Goal: Task Accomplishment & Management: Manage account settings

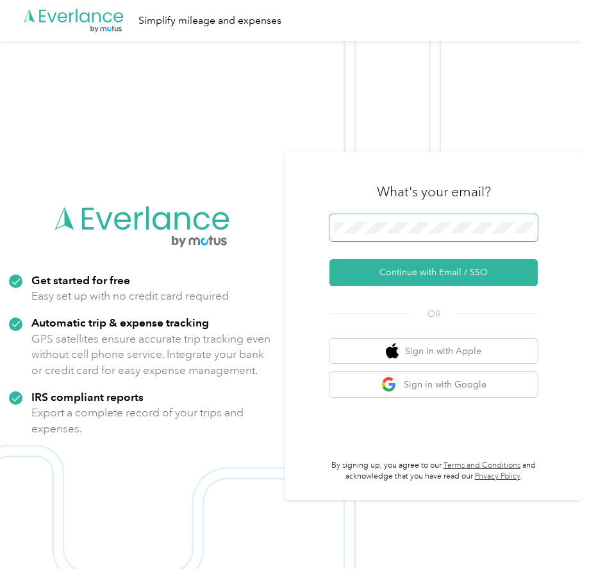
click at [398, 235] on span at bounding box center [434, 227] width 208 height 27
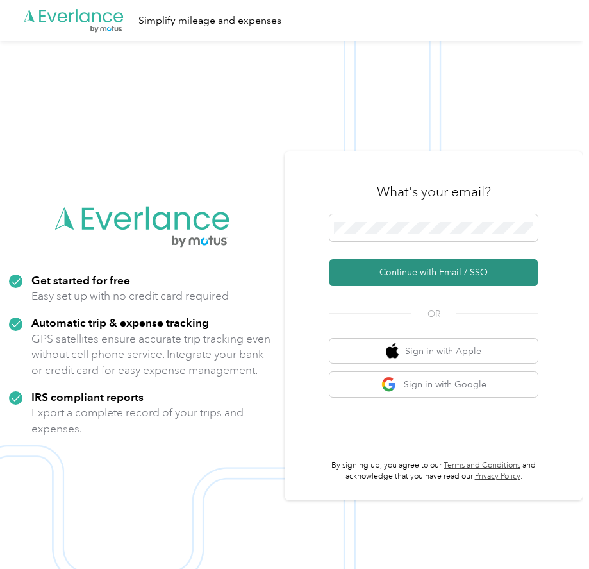
click at [466, 266] on button "Continue with Email / SSO" at bounding box center [434, 272] width 208 height 27
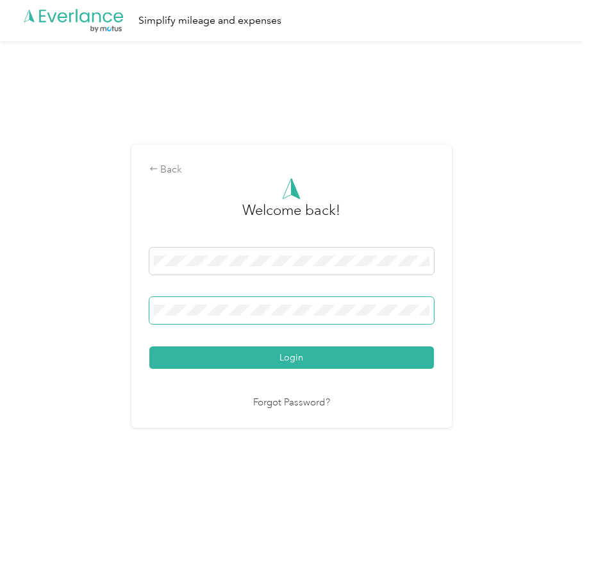
click at [279, 303] on span at bounding box center [291, 310] width 285 height 27
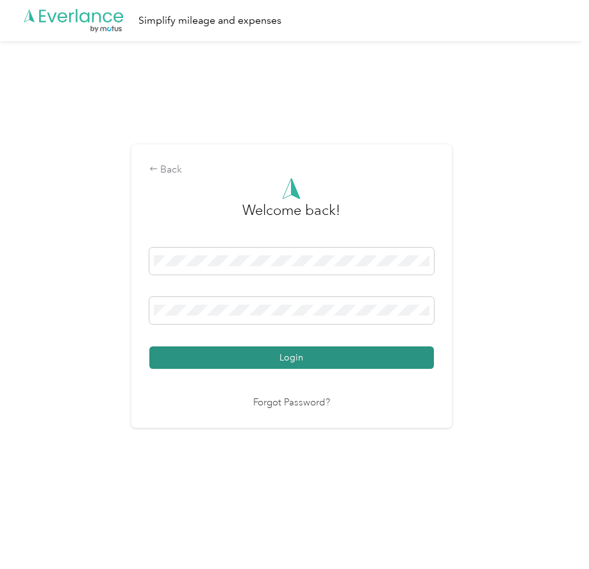
click at [287, 362] on button "Login" at bounding box center [291, 357] width 285 height 22
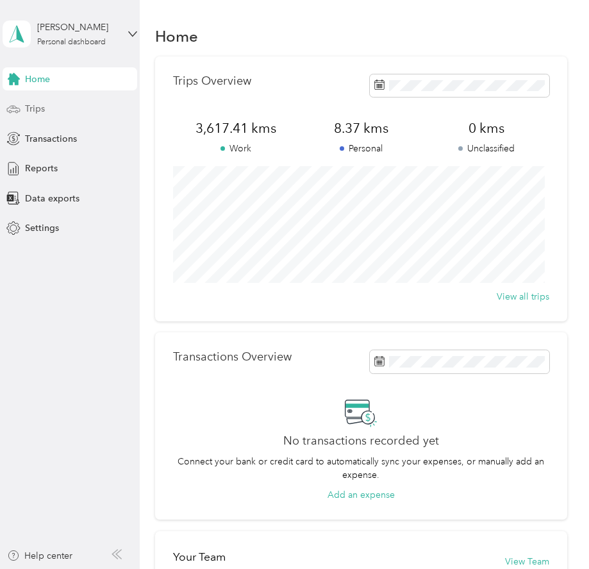
click at [40, 105] on span "Trips" at bounding box center [35, 108] width 20 height 13
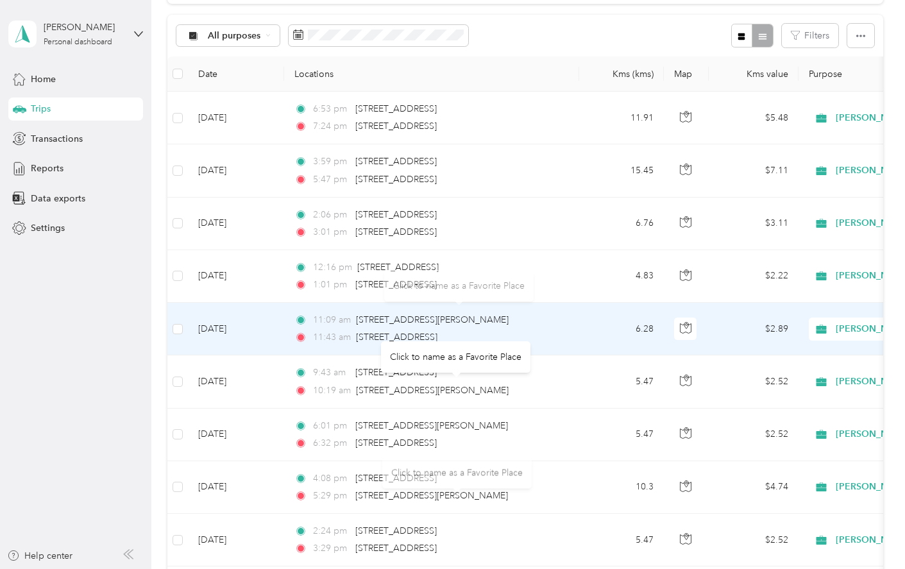
scroll to position [108, 0]
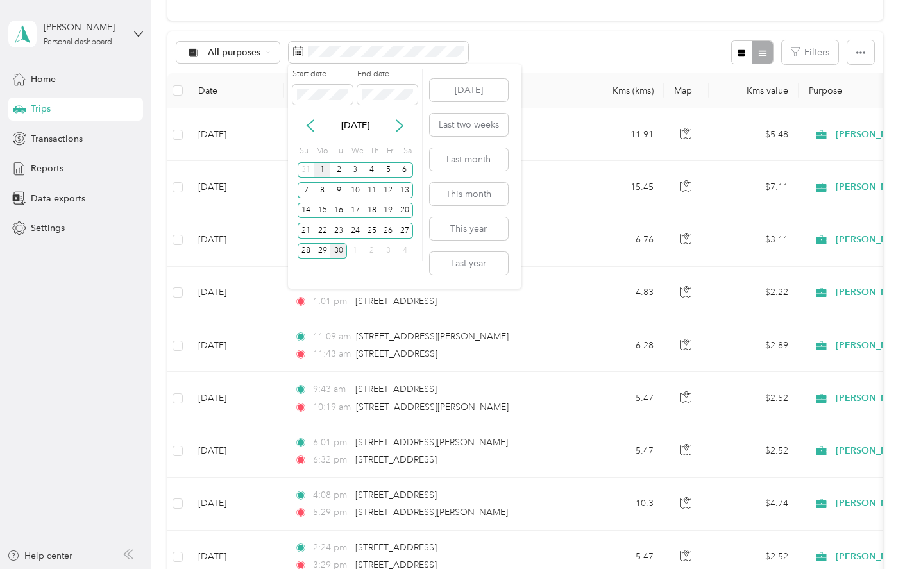
click at [323, 171] on div "1" at bounding box center [322, 170] width 17 height 16
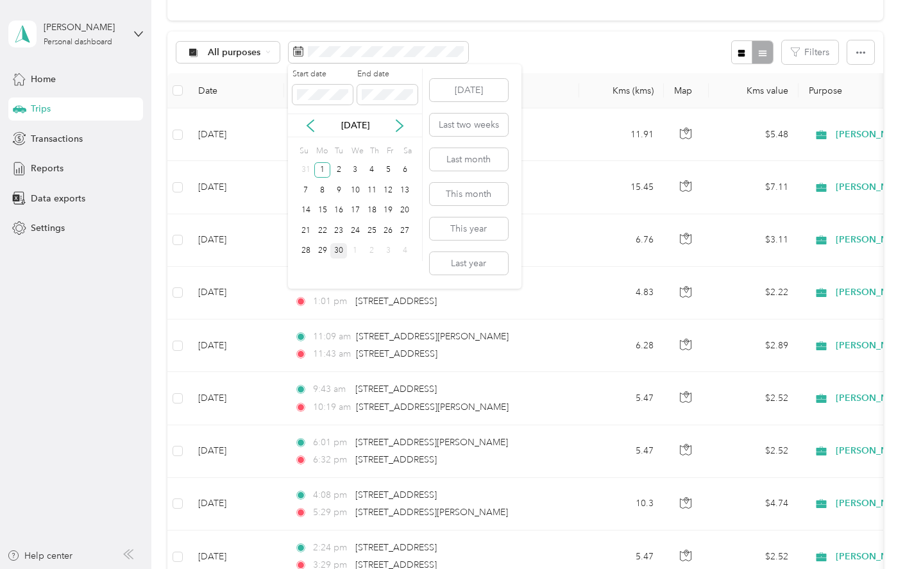
click at [341, 253] on div "30" at bounding box center [338, 251] width 17 height 16
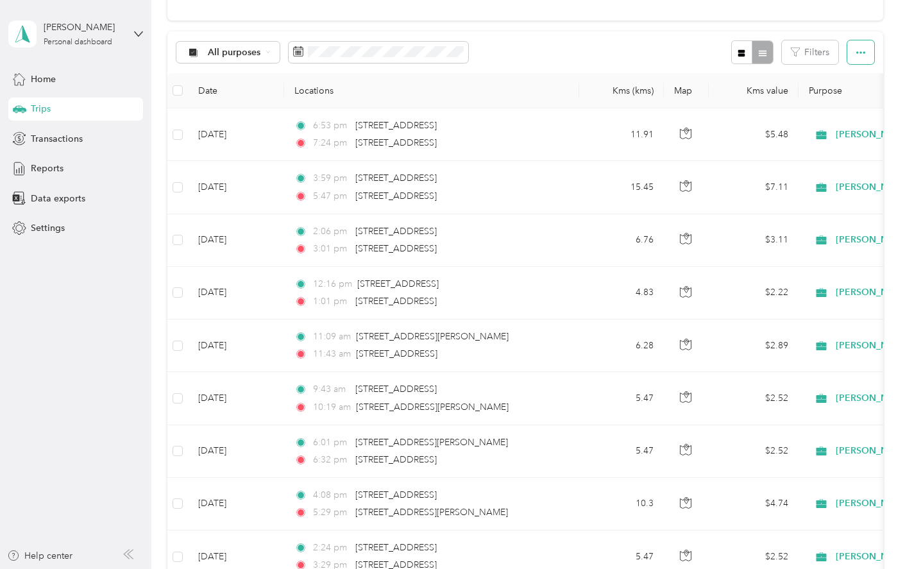
click at [589, 60] on button "button" at bounding box center [860, 52] width 27 height 24
click at [589, 101] on span "Export" at bounding box center [838, 99] width 27 height 11
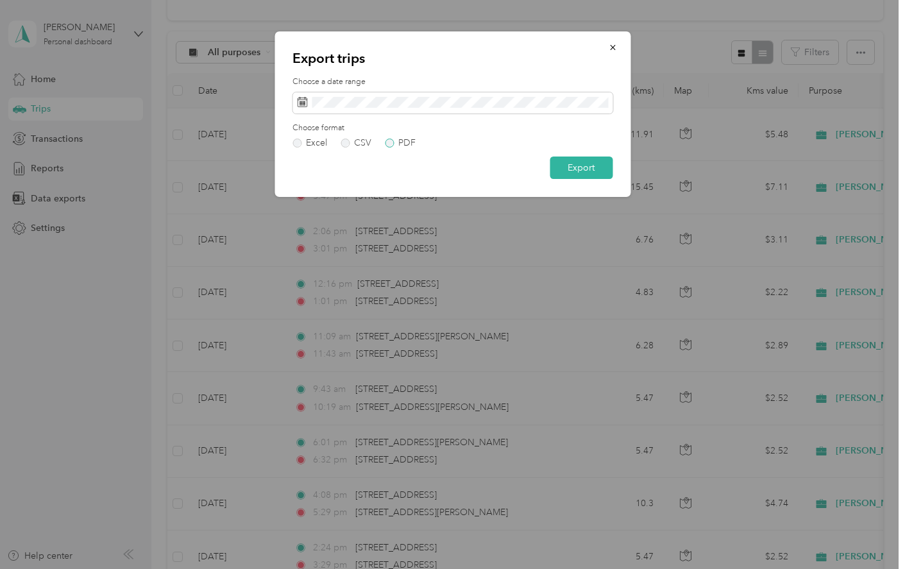
click at [391, 142] on label "PDF" at bounding box center [400, 143] width 31 height 9
click at [574, 169] on button "Export" at bounding box center [581, 167] width 63 height 22
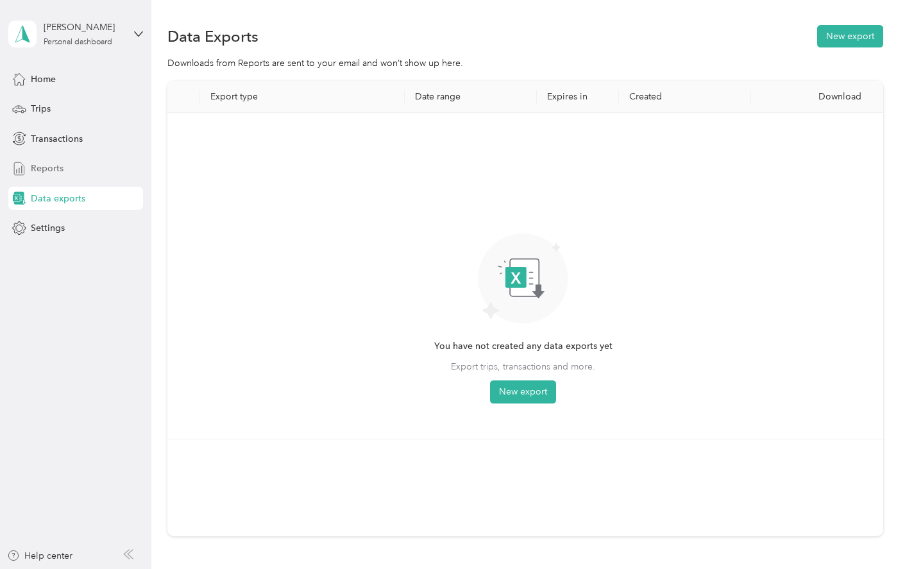
click at [44, 171] on span "Reports" at bounding box center [47, 168] width 33 height 13
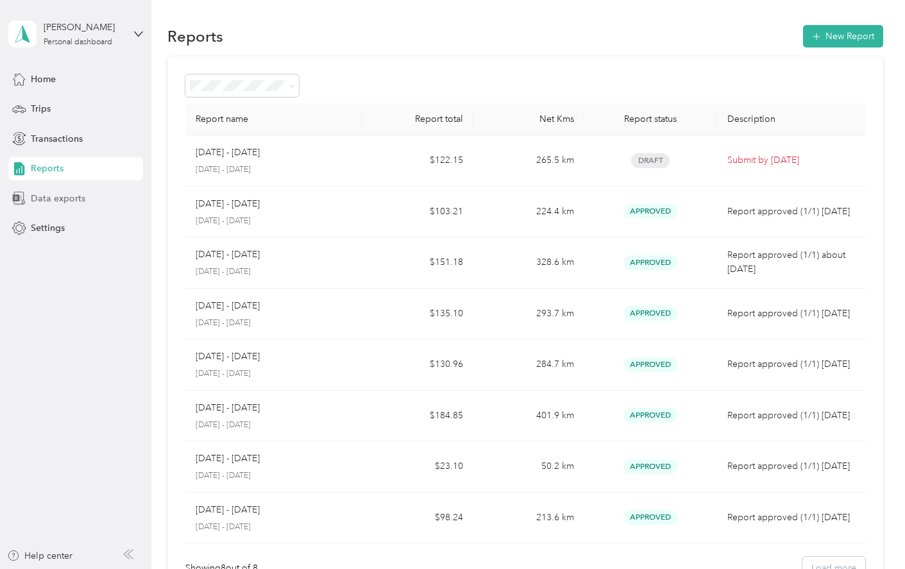
click at [74, 199] on span "Data exports" at bounding box center [58, 198] width 55 height 13
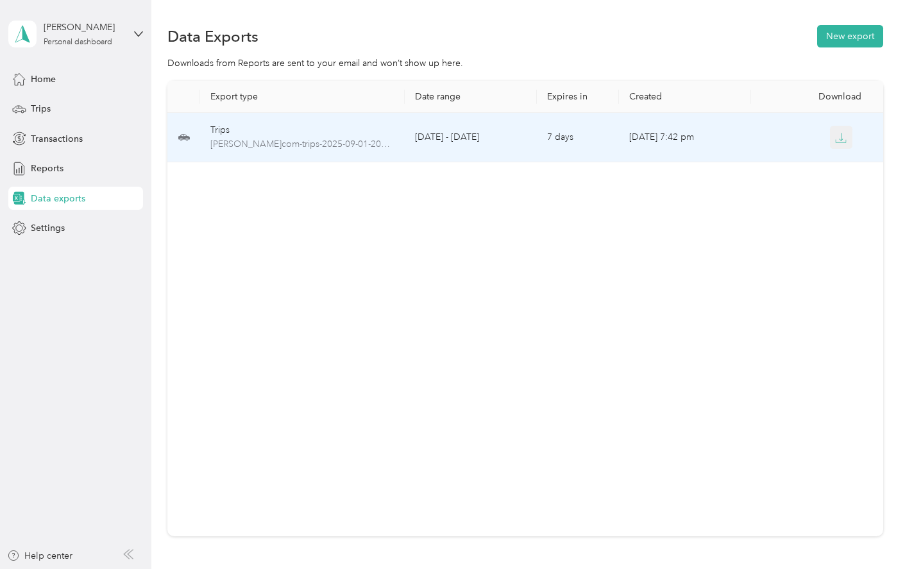
click at [589, 137] on icon "button" at bounding box center [842, 137] width 4 height 8
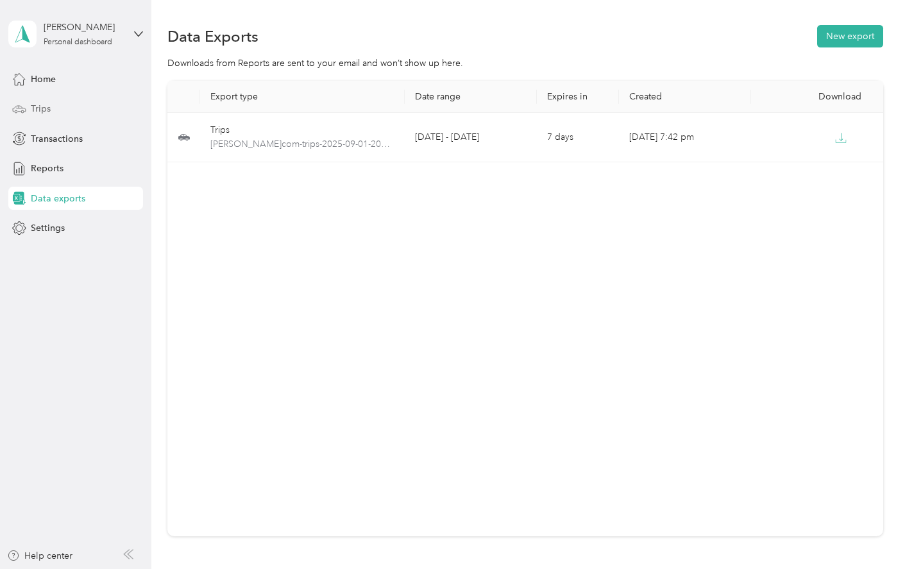
click at [41, 109] on span "Trips" at bounding box center [41, 108] width 20 height 13
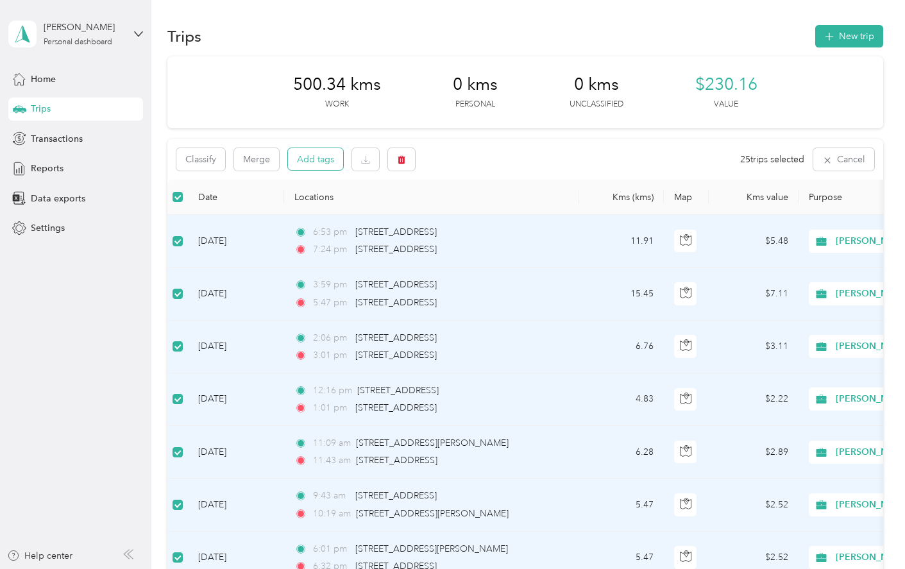
click at [308, 164] on button "Add tags" at bounding box center [315, 159] width 55 height 22
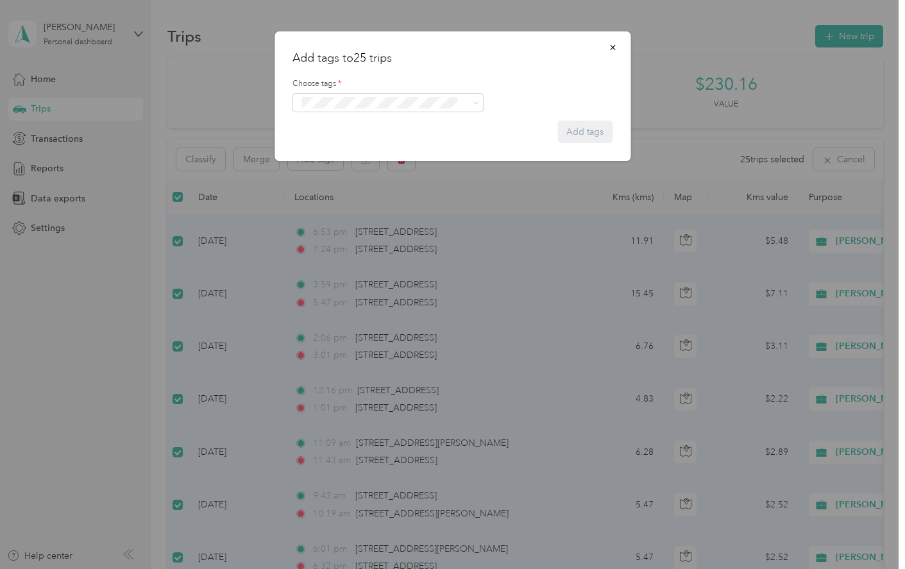
click at [358, 153] on li "Fit [PERSON_NAME] Team" at bounding box center [387, 149] width 191 height 25
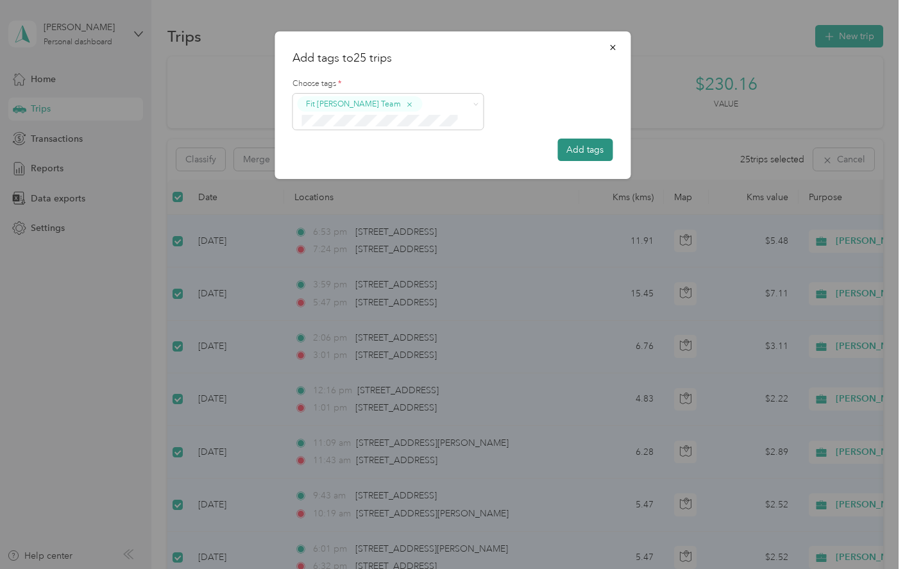
click at [589, 154] on button "Add tags" at bounding box center [584, 150] width 55 height 22
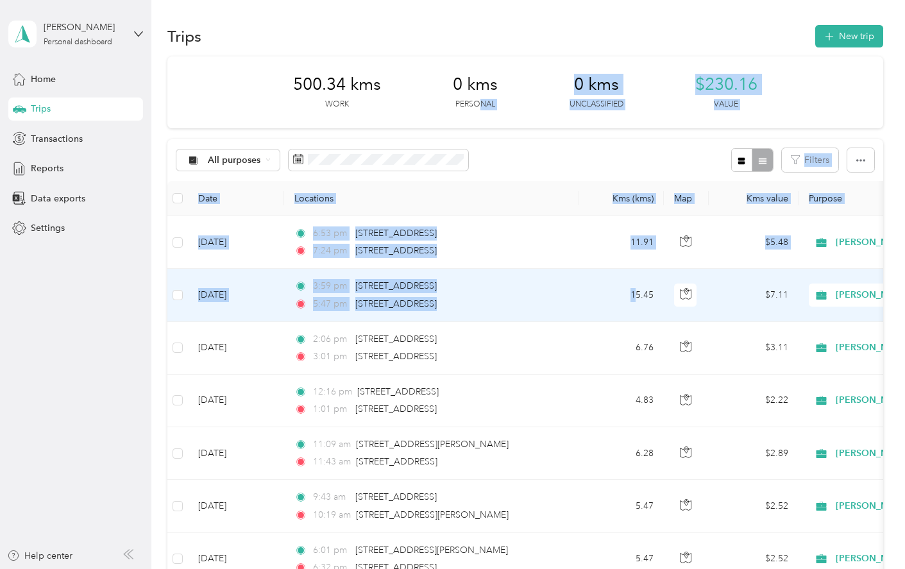
drag, startPoint x: 478, startPoint y: 114, endPoint x: 636, endPoint y: 280, distance: 228.6
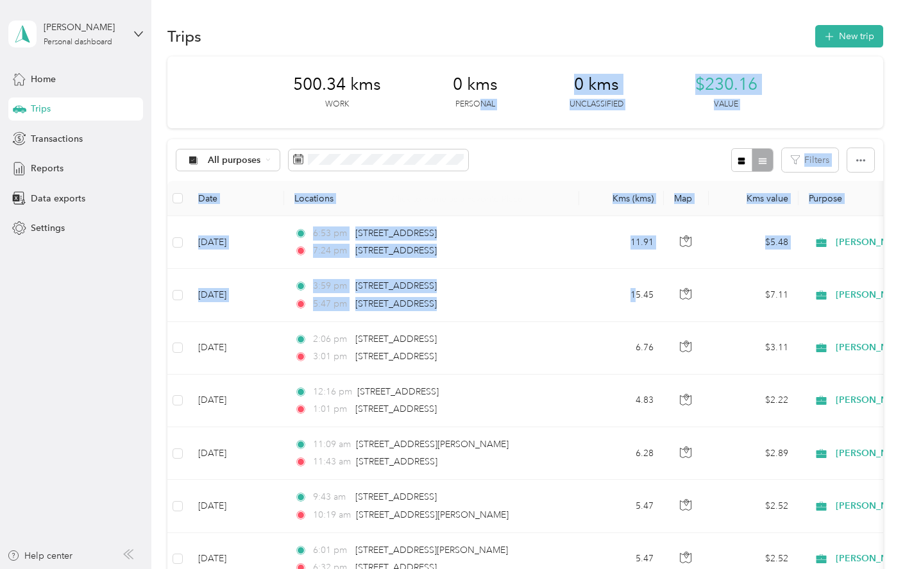
click at [554, 160] on div "All purposes Filters" at bounding box center [525, 160] width 716 height 42
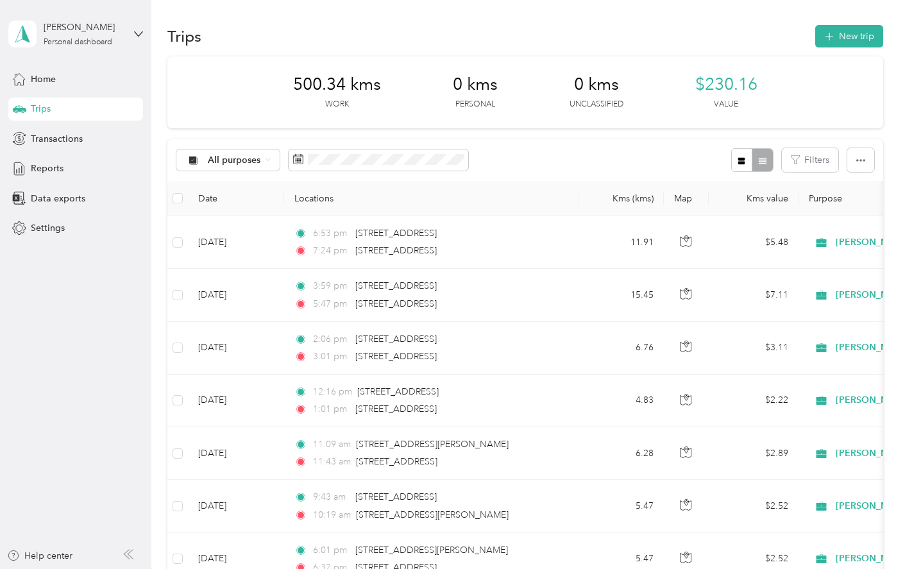
click at [545, 191] on th "Locations" at bounding box center [431, 198] width 295 height 35
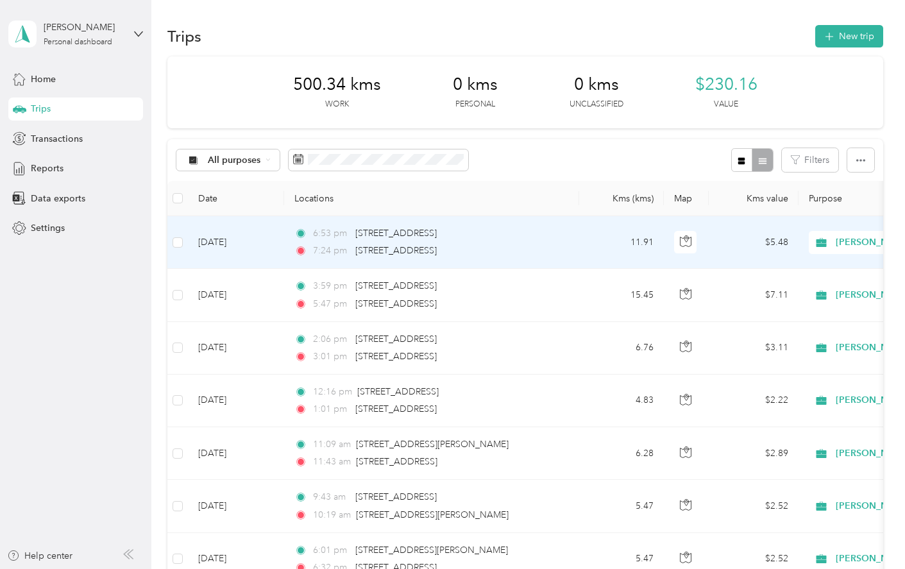
drag, startPoint x: 545, startPoint y: 191, endPoint x: 555, endPoint y: 222, distance: 32.4
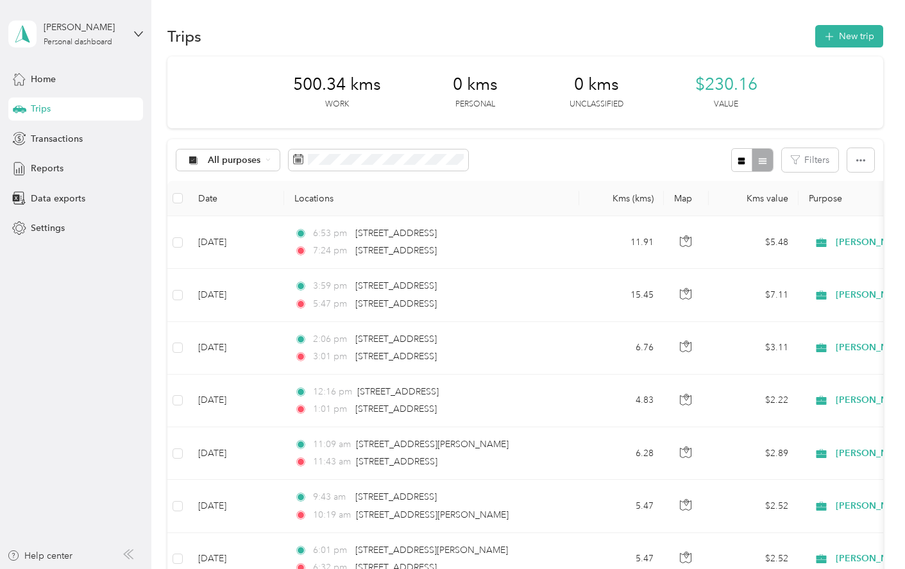
click at [443, 568] on html "[PERSON_NAME] Personal dashboard Home Trips Transactions Reports Data exports S…" at bounding box center [449, 284] width 899 height 569
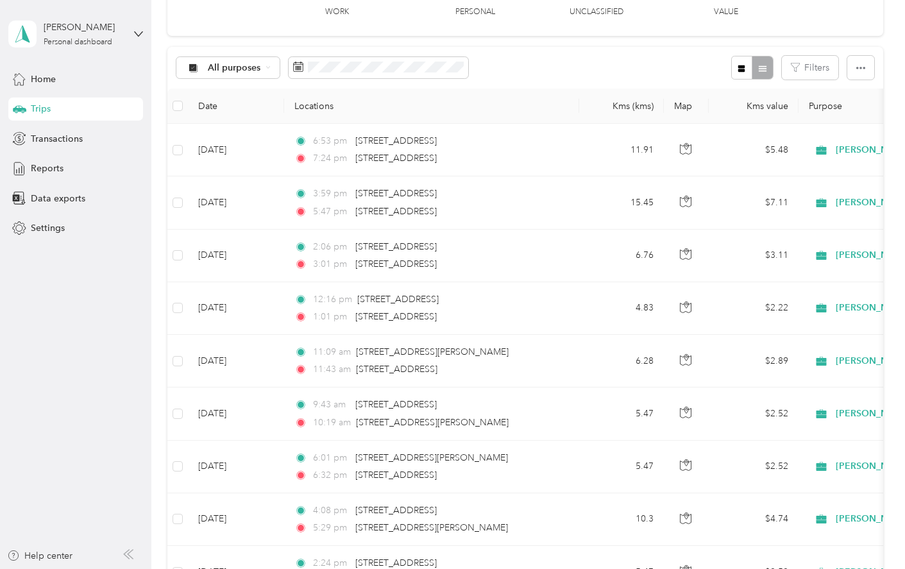
click at [544, 92] on th "Locations" at bounding box center [431, 106] width 295 height 35
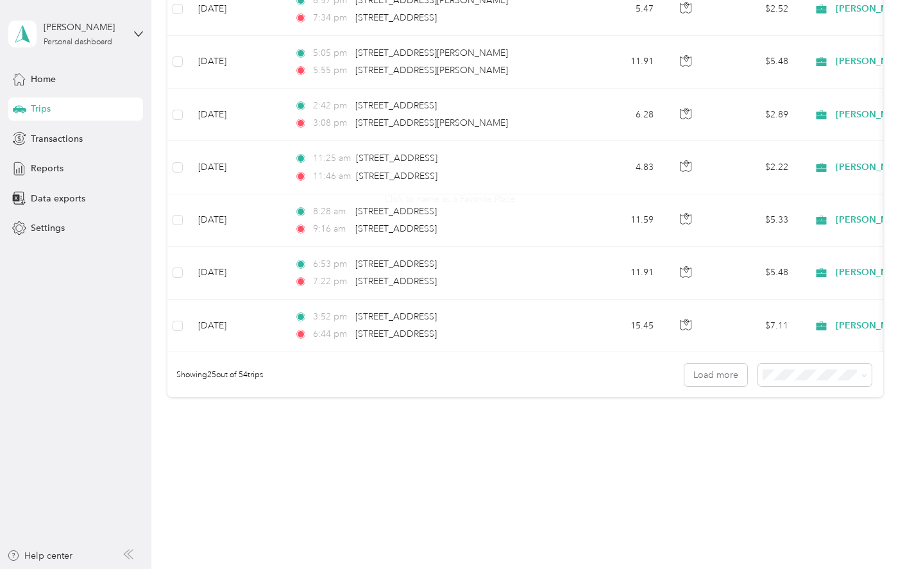
scroll to position [1198, 0]
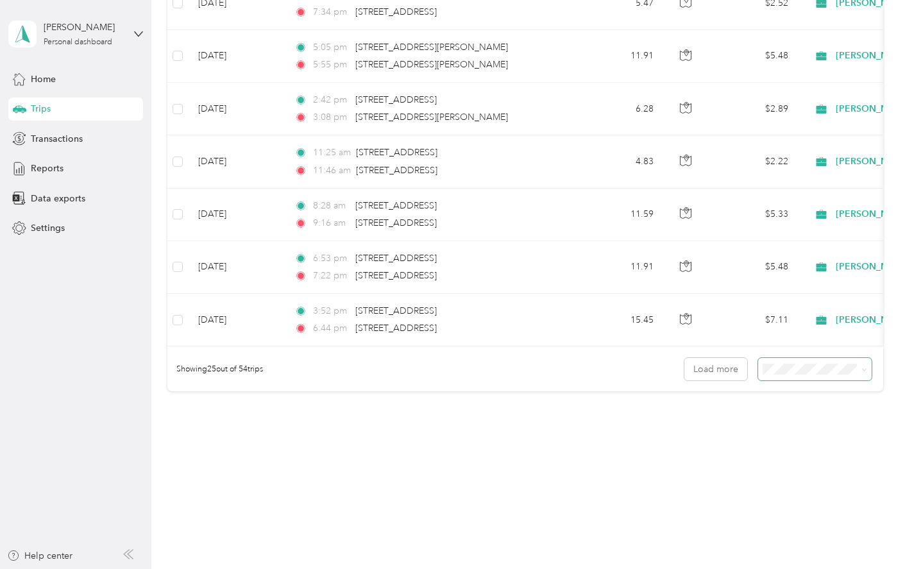
click at [589, 376] on span at bounding box center [815, 369] width 114 height 22
click at [589, 418] on li "50 per load" at bounding box center [812, 409] width 114 height 22
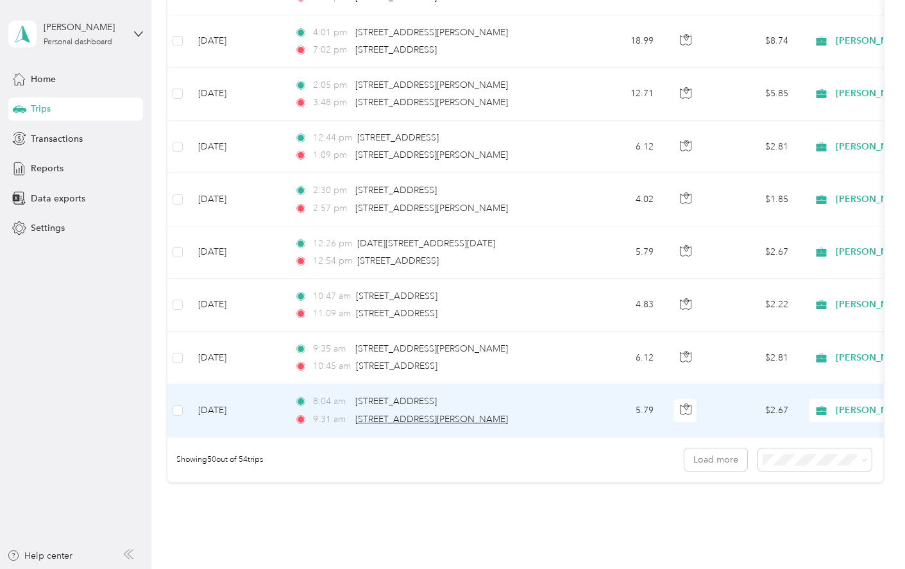
scroll to position [2517, 0]
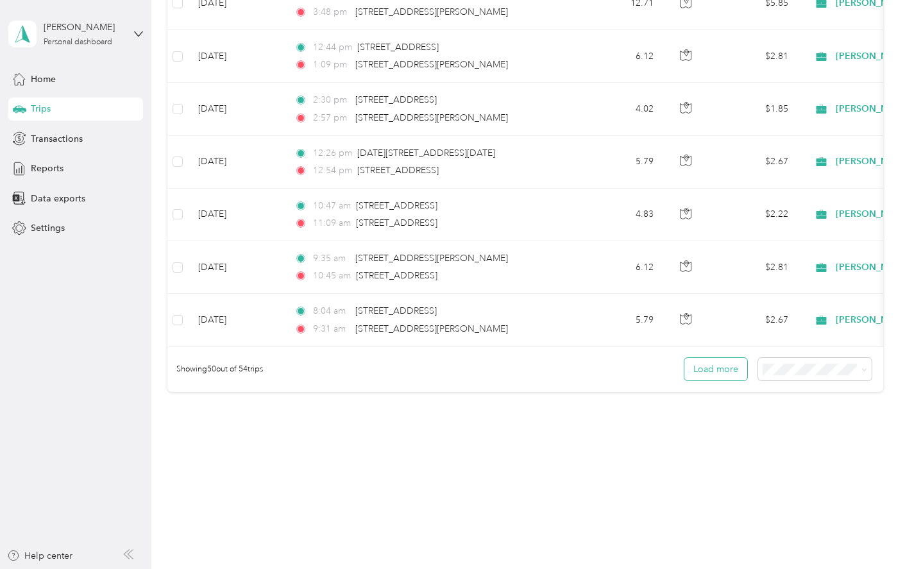
click at [589, 368] on button "Load more" at bounding box center [715, 369] width 63 height 22
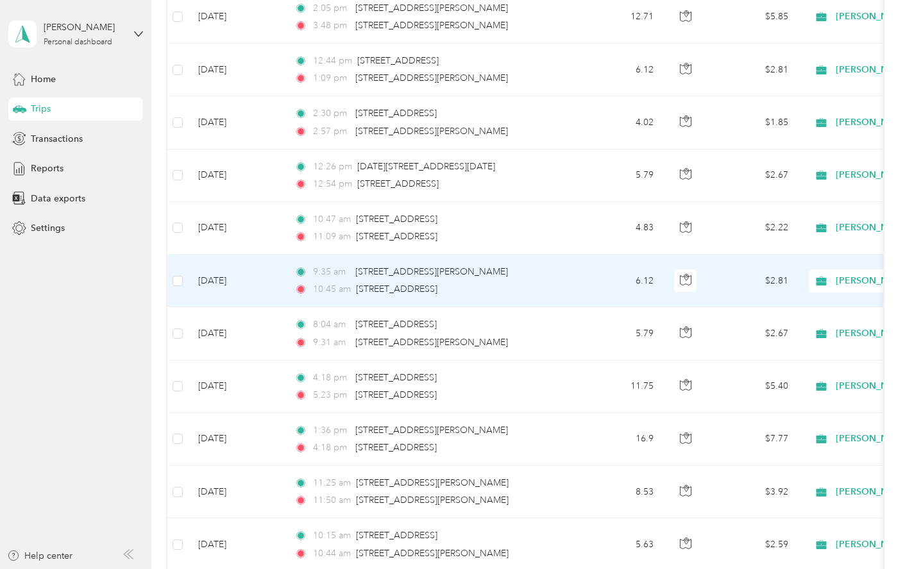
scroll to position [2471, 0]
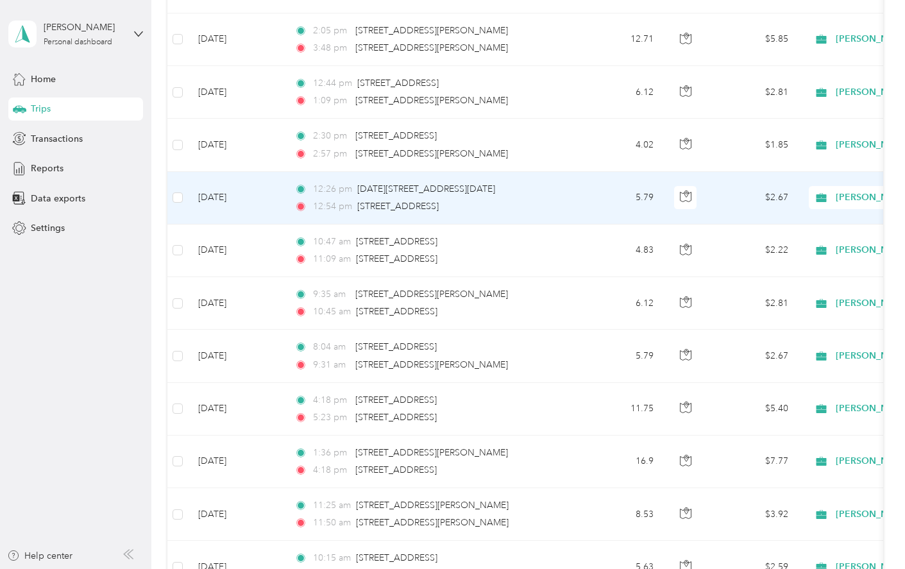
click at [584, 190] on td "5.79" at bounding box center [621, 198] width 85 height 53
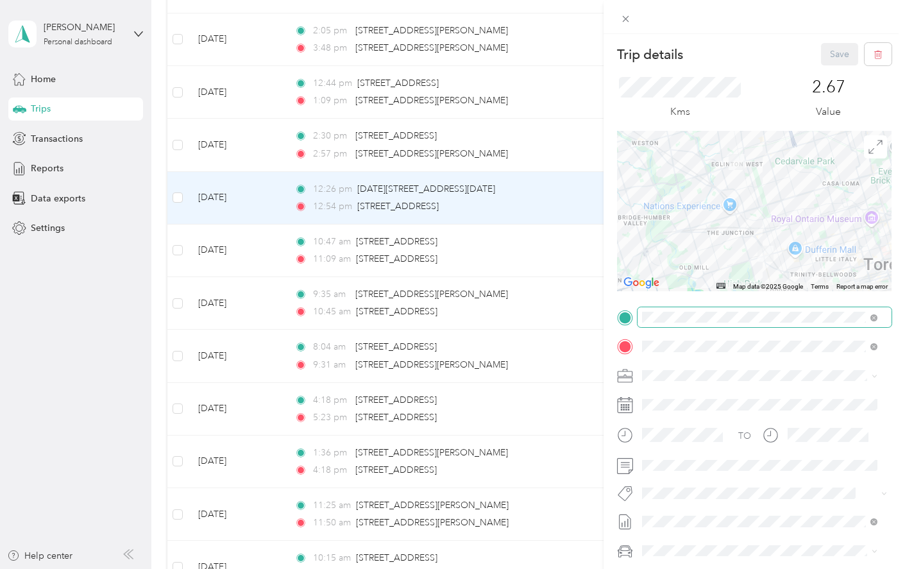
click at [589, 323] on span at bounding box center [764, 317] width 254 height 21
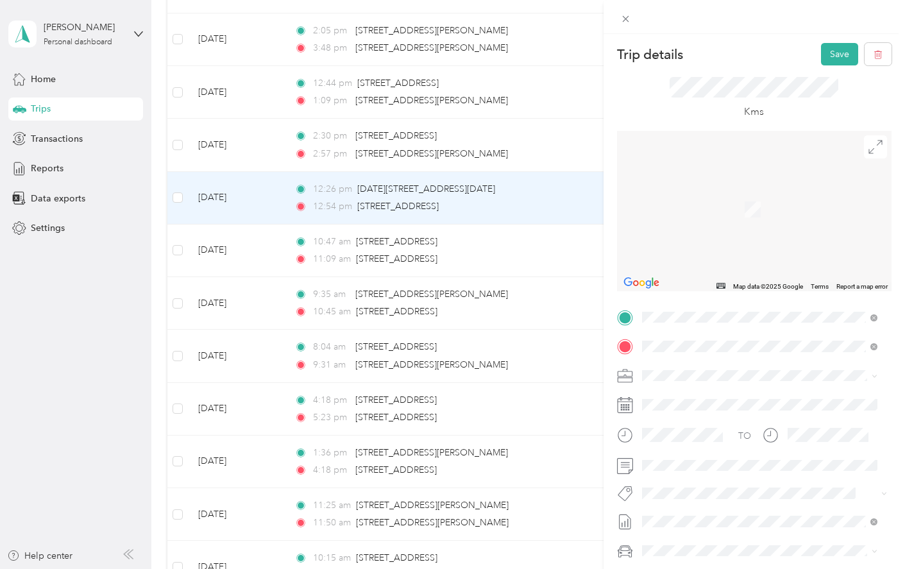
click at [589, 373] on div "[STREET_ADDRESS]" at bounding box center [759, 363] width 226 height 17
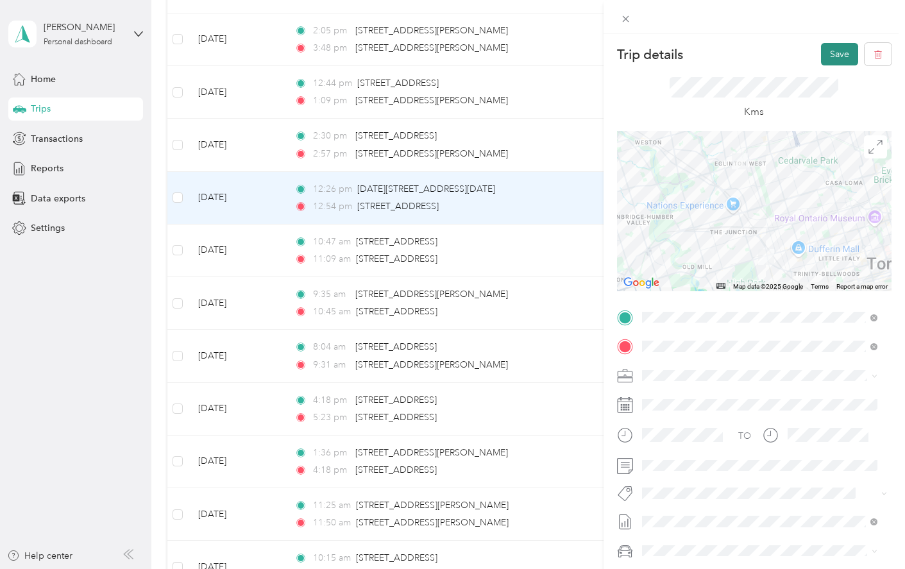
click at [589, 51] on button "Save" at bounding box center [839, 54] width 37 height 22
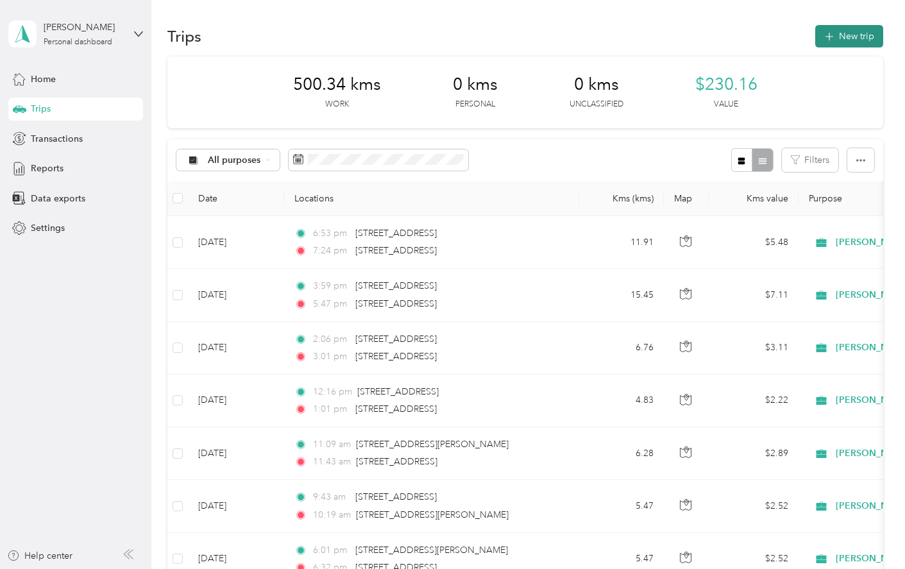
click at [589, 39] on button "New trip" at bounding box center [849, 36] width 68 height 22
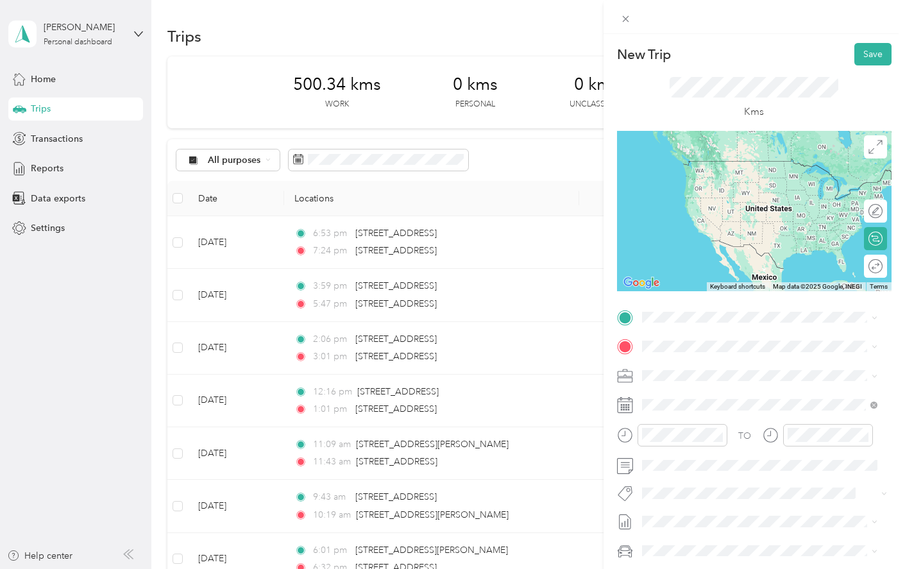
click at [589, 361] on span "[STREET_ADDRESS][PERSON_NAME]" at bounding box center [742, 363] width 153 height 12
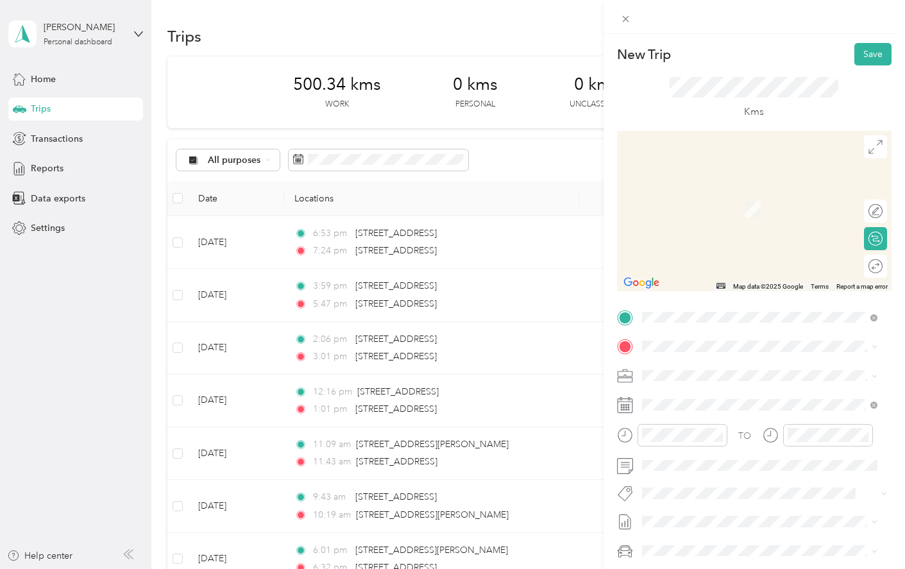
click at [589, 425] on div "[STREET_ADDRESS]" at bounding box center [759, 415] width 226 height 17
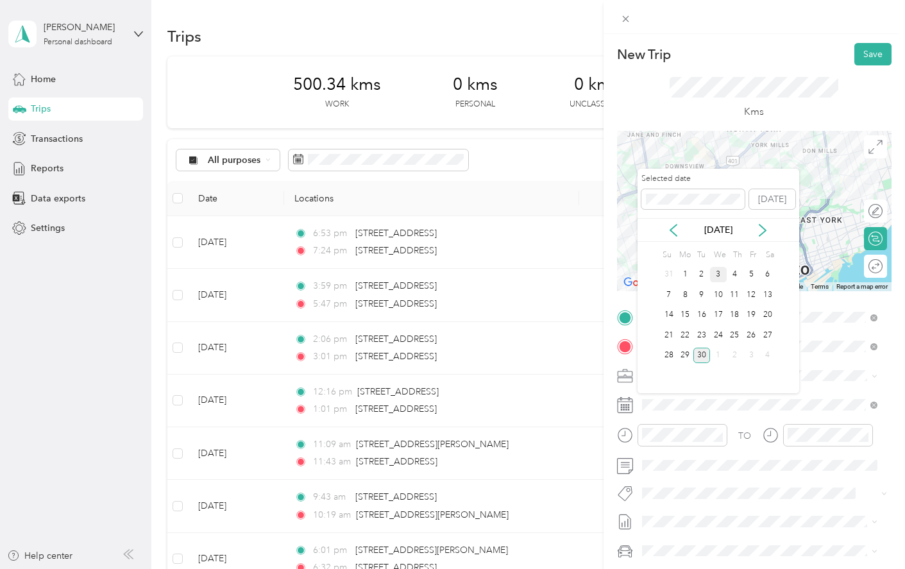
click at [589, 278] on div "3" at bounding box center [718, 275] width 17 height 16
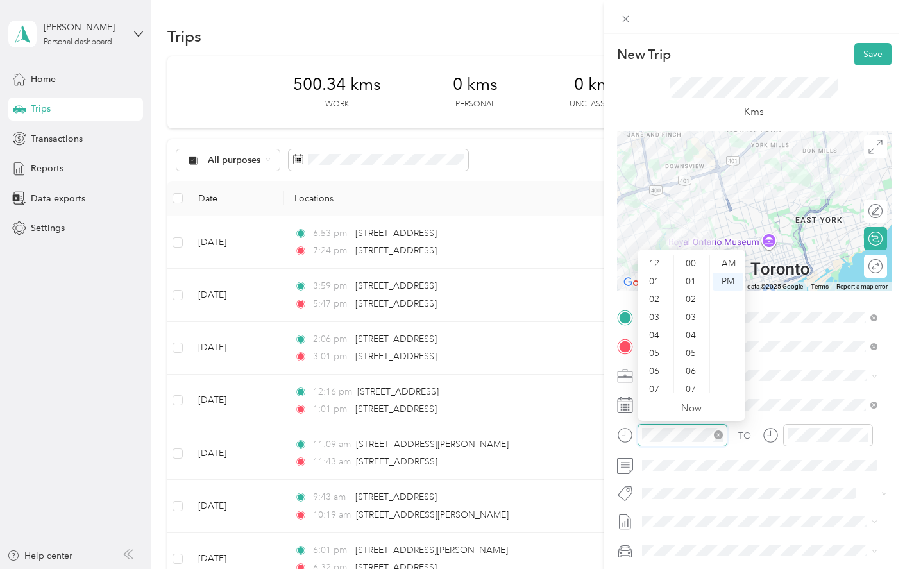
scroll to position [77, 0]
drag, startPoint x: 657, startPoint y: 267, endPoint x: 689, endPoint y: 266, distance: 32.1
click at [589, 269] on div "03" at bounding box center [655, 266] width 31 height 18
click at [589, 284] on div "PM" at bounding box center [728, 282] width 31 height 18
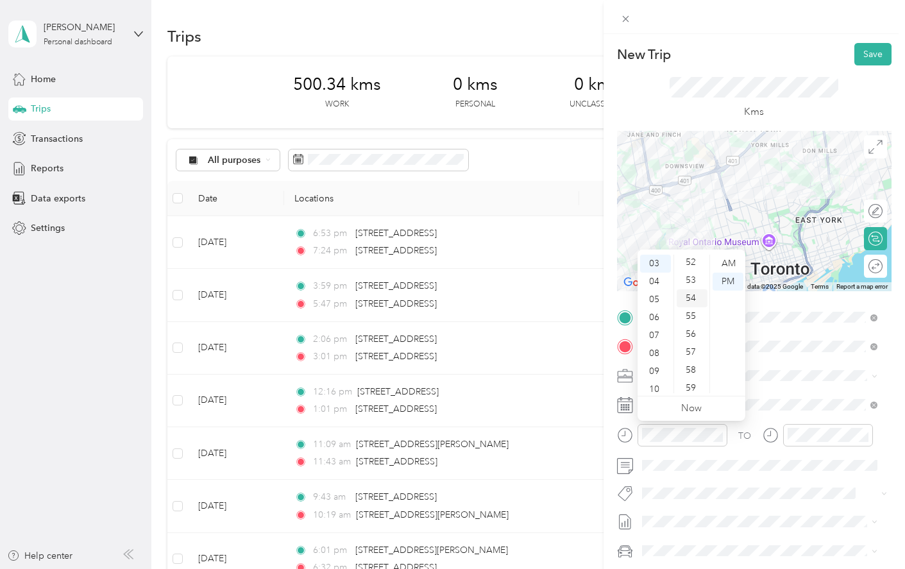
scroll to position [939, 0]
click at [589, 279] on div "53" at bounding box center [692, 276] width 31 height 18
click at [589, 285] on div "PM" at bounding box center [728, 282] width 31 height 18
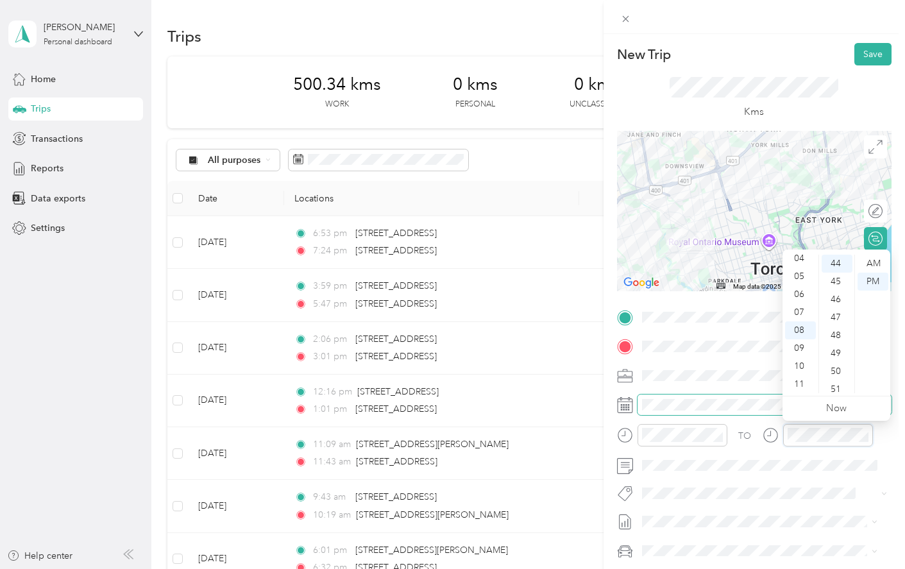
scroll to position [790, 0]
click at [589, 260] on div "04" at bounding box center [800, 258] width 31 height 18
click at [589, 369] on div "58" at bounding box center [837, 366] width 31 height 18
click at [589, 279] on div "PM" at bounding box center [872, 282] width 31 height 18
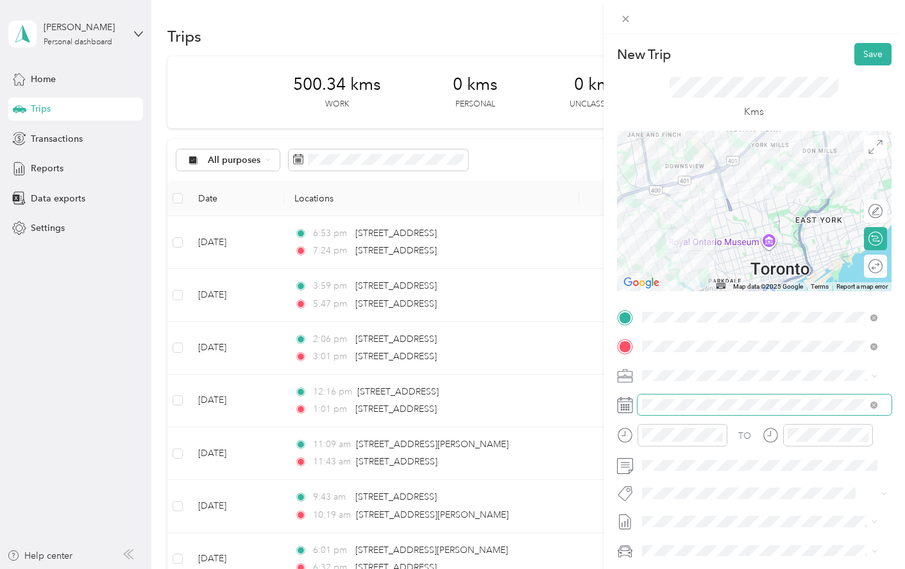
click at [589, 396] on span at bounding box center [764, 404] width 254 height 21
click at [589, 348] on ol "Fit Home Depot Team Fit [PERSON_NAME] Team Fit Pepsico Team Fit P&g Team Fit Ph…" at bounding box center [759, 393] width 244 height 180
click at [589, 53] on button "Save" at bounding box center [872, 54] width 37 height 22
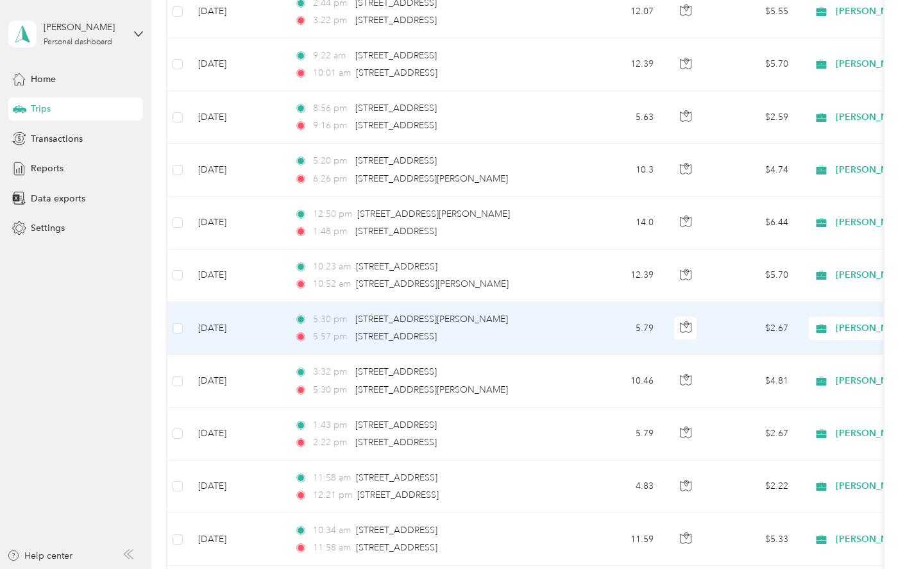
scroll to position [1796, 0]
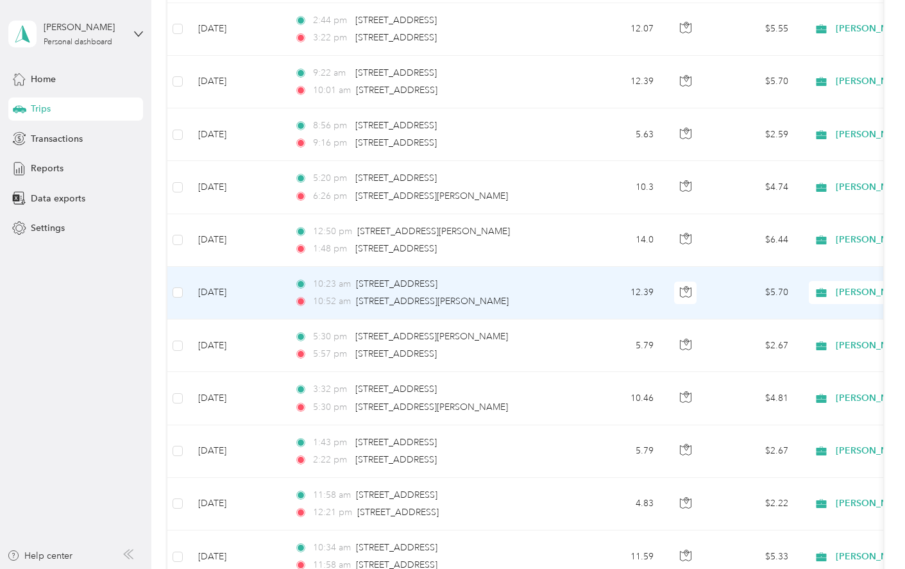
click at [246, 306] on td "[DATE]" at bounding box center [236, 293] width 96 height 53
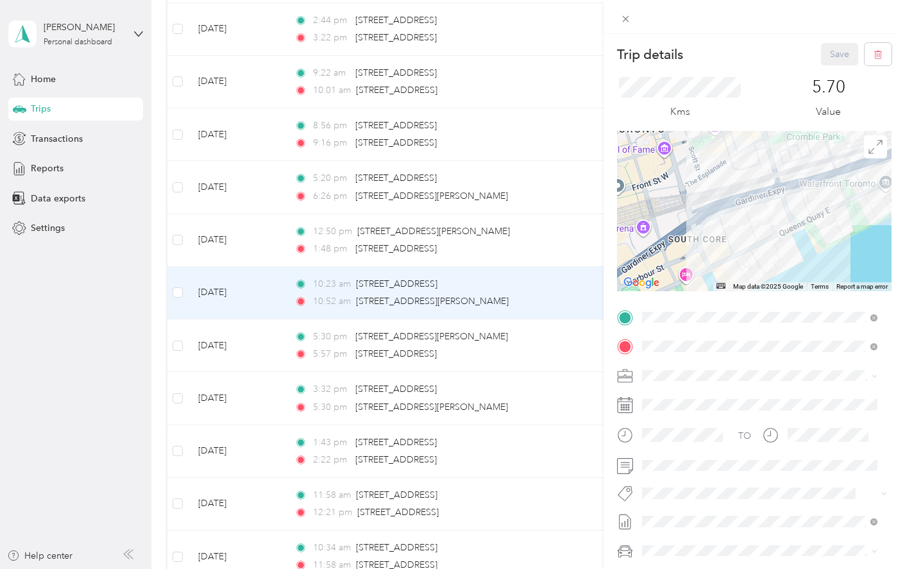
drag, startPoint x: 671, startPoint y: 257, endPoint x: 790, endPoint y: 164, distance: 151.6
click at [589, 164] on div at bounding box center [754, 211] width 274 height 160
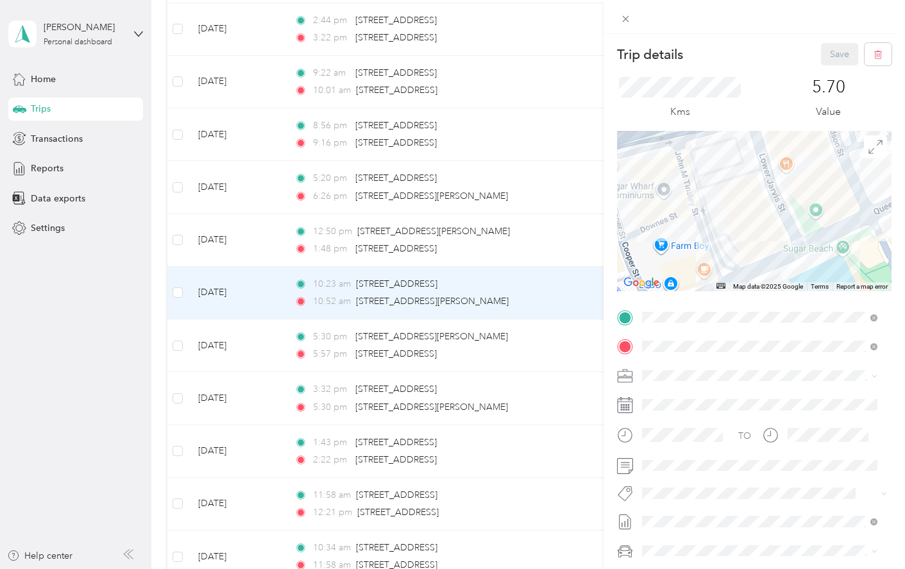
drag, startPoint x: 806, startPoint y: 238, endPoint x: 682, endPoint y: 234, distance: 123.2
click at [589, 234] on div at bounding box center [754, 211] width 274 height 160
click at [585, 88] on div "Trip details Save This trip cannot be edited because it is either under review,…" at bounding box center [452, 284] width 905 height 569
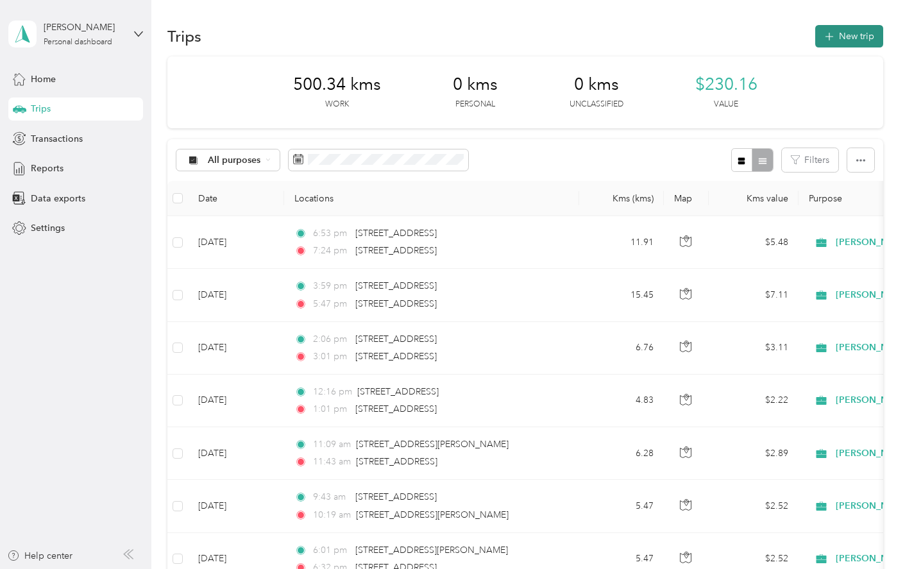
click at [589, 46] on button "New trip" at bounding box center [849, 36] width 68 height 22
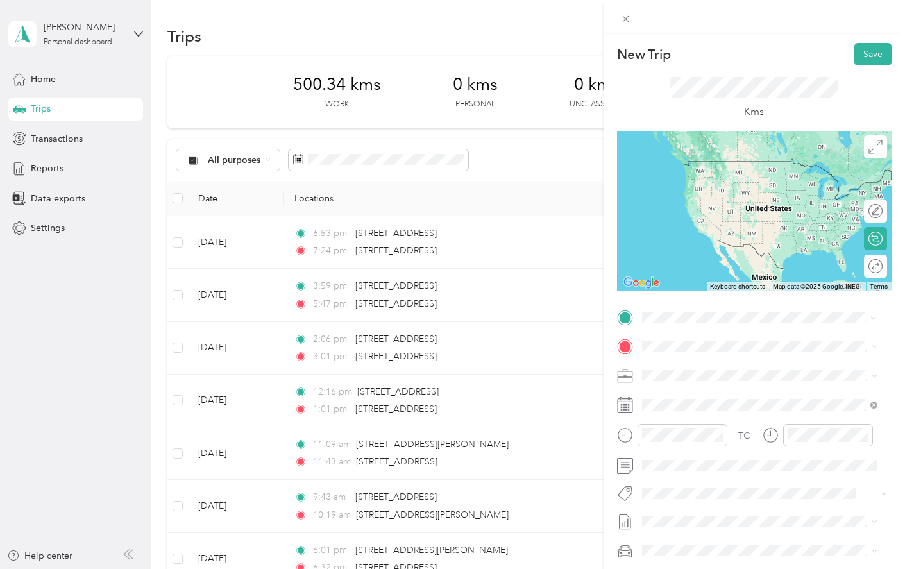
click at [589, 396] on span "[STREET_ADDRESS]" at bounding box center [706, 390] width 81 height 12
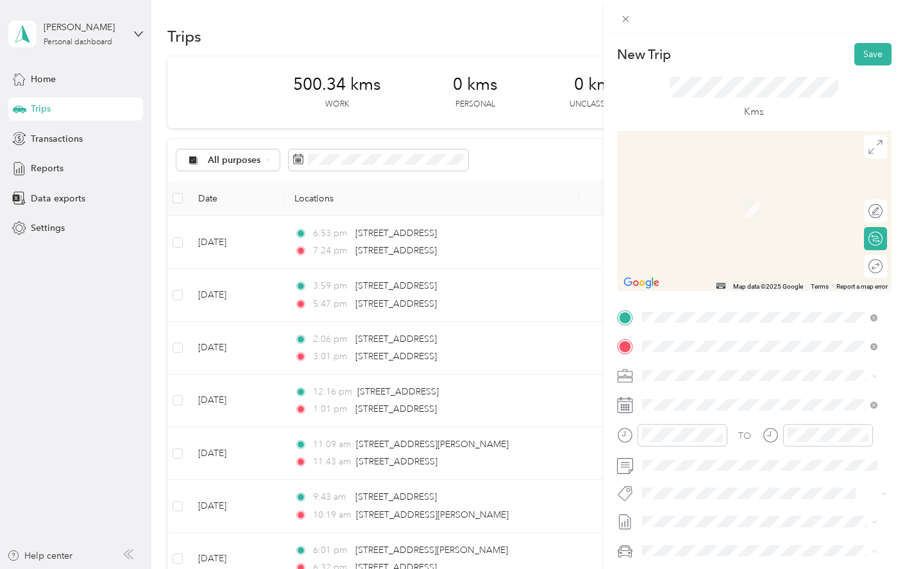
click at [589, 398] on span "[STREET_ADDRESS][PERSON_NAME]" at bounding box center [742, 393] width 153 height 12
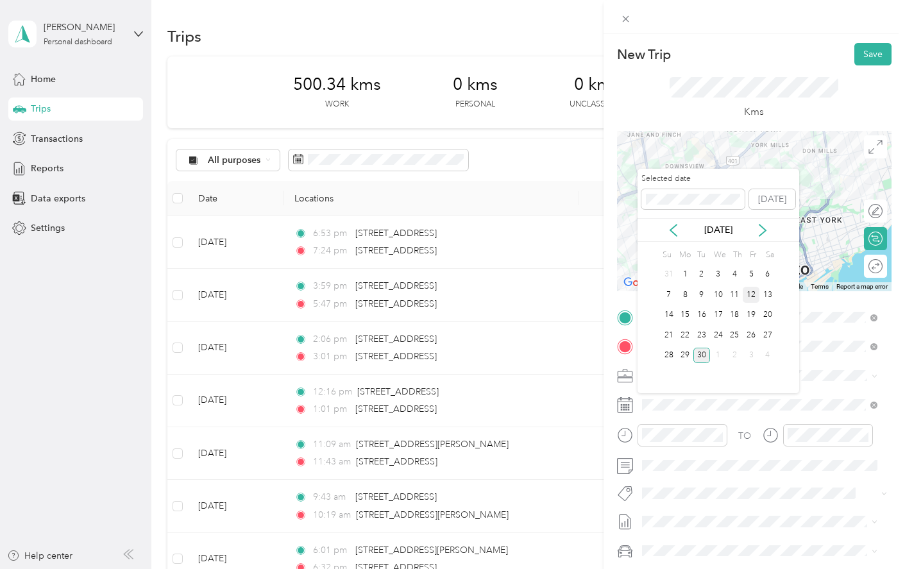
click at [589, 297] on div "12" at bounding box center [751, 295] width 17 height 16
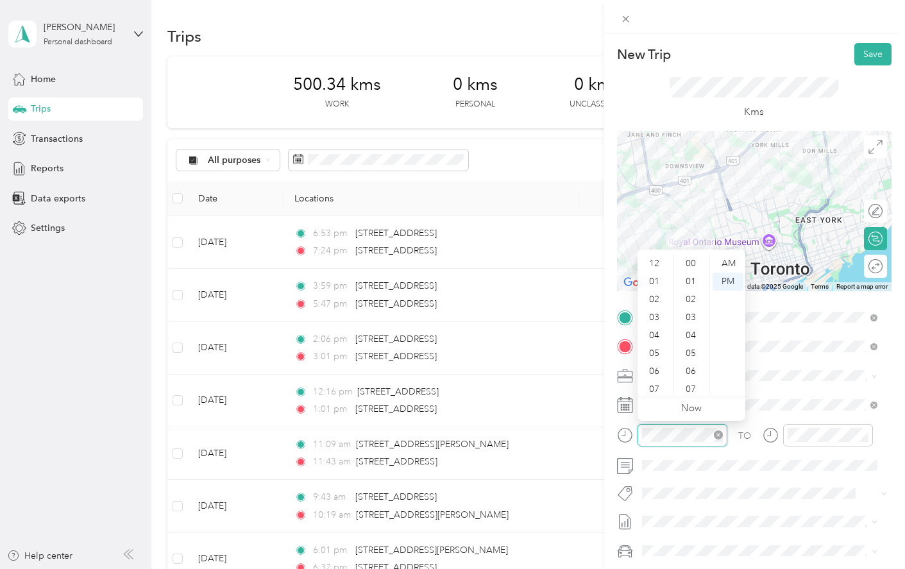
scroll to position [939, 0]
click at [589, 266] on div "03" at bounding box center [655, 266] width 31 height 18
click at [589, 311] on div "10" at bounding box center [692, 315] width 31 height 18
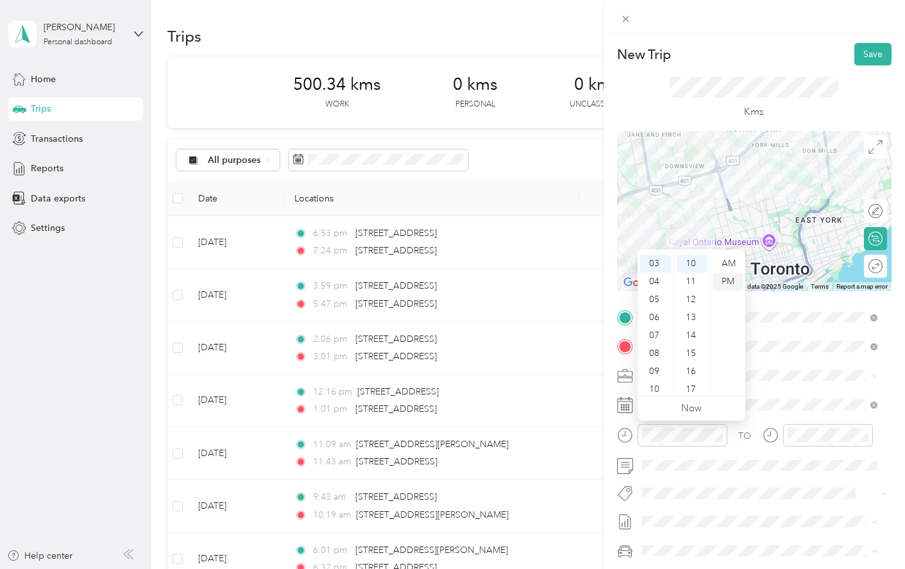
click at [589, 282] on div "PM" at bounding box center [728, 282] width 31 height 18
click at [589, 369] on div "16" at bounding box center [692, 371] width 31 height 18
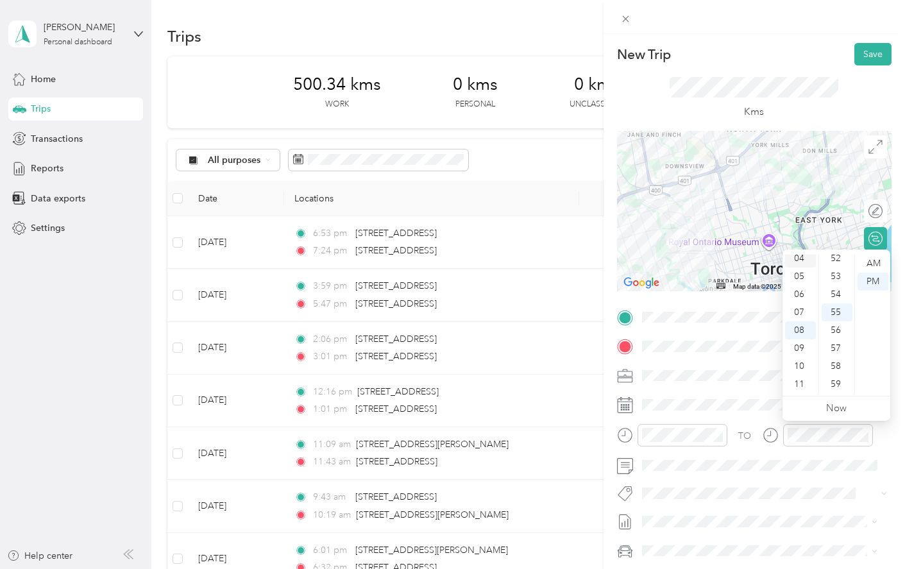
click at [589, 255] on div "04" at bounding box center [800, 258] width 31 height 18
click at [589, 270] on div "25" at bounding box center [837, 269] width 31 height 18
click at [589, 278] on div "PM" at bounding box center [872, 282] width 31 height 18
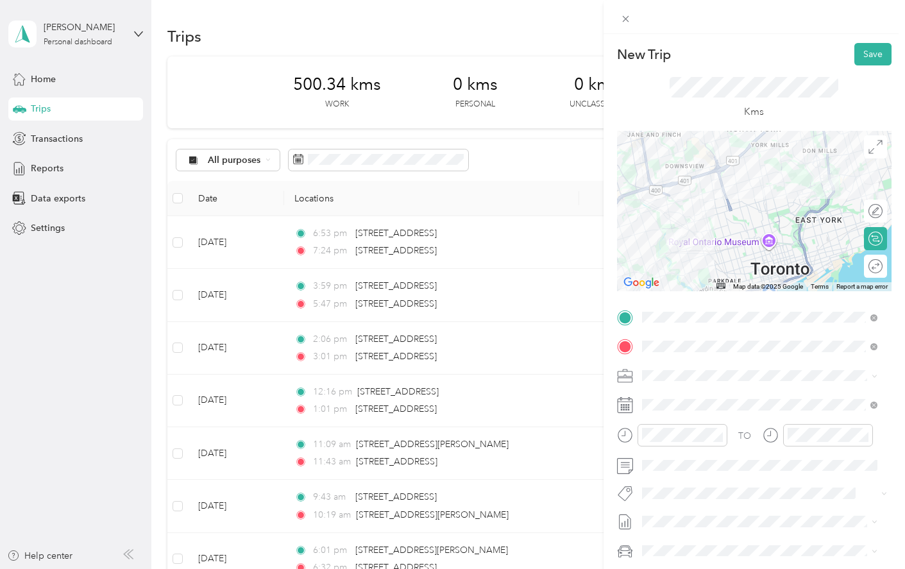
click at [589, 352] on li "Fit [PERSON_NAME] Team" at bounding box center [759, 342] width 244 height 25
click at [589, 57] on button "Save" at bounding box center [872, 54] width 37 height 22
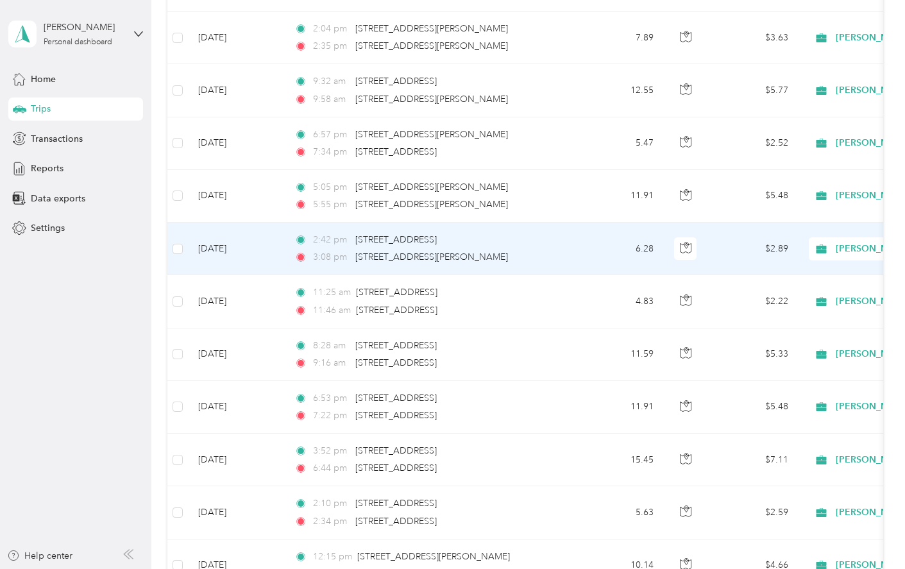
scroll to position [1026, 0]
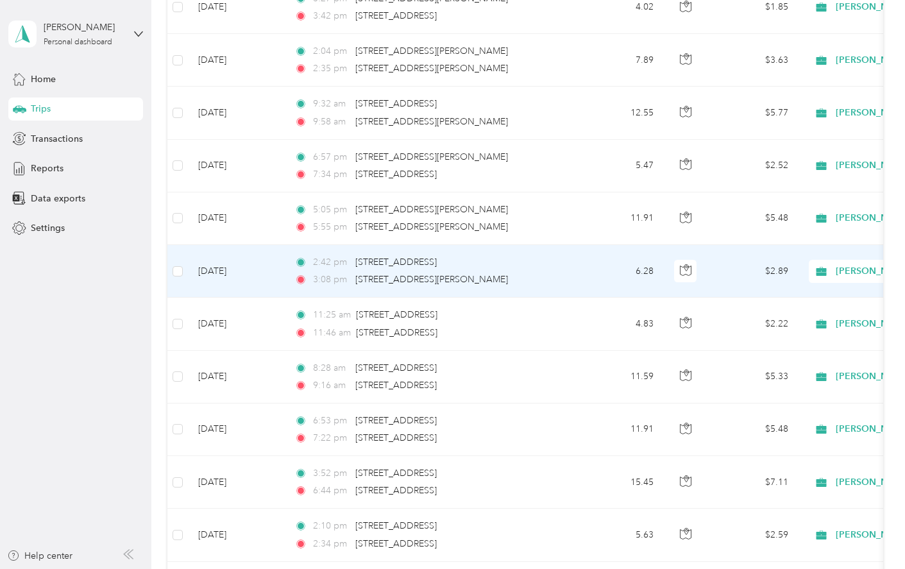
click at [587, 276] on td "6.28" at bounding box center [621, 271] width 85 height 53
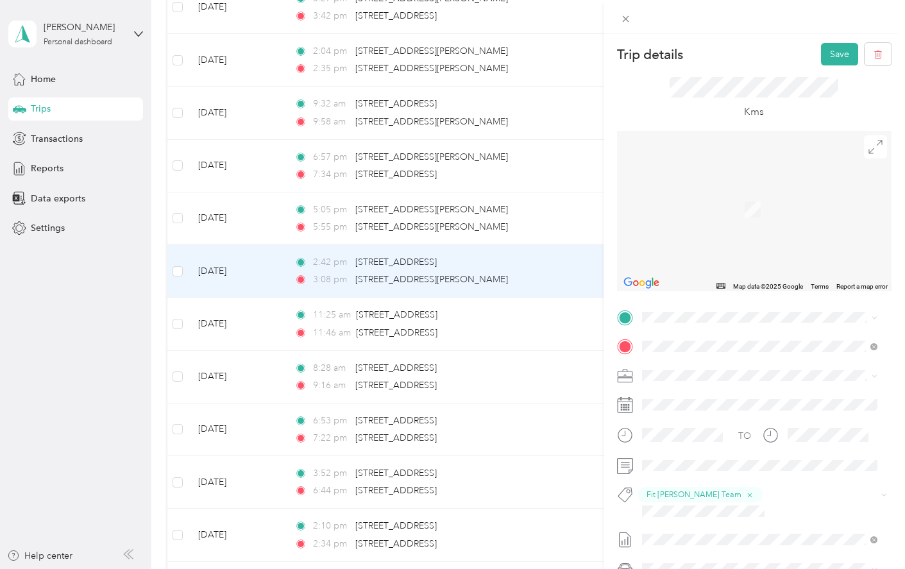
click at [589, 363] on span "[STREET_ADDRESS]" at bounding box center [706, 357] width 81 height 12
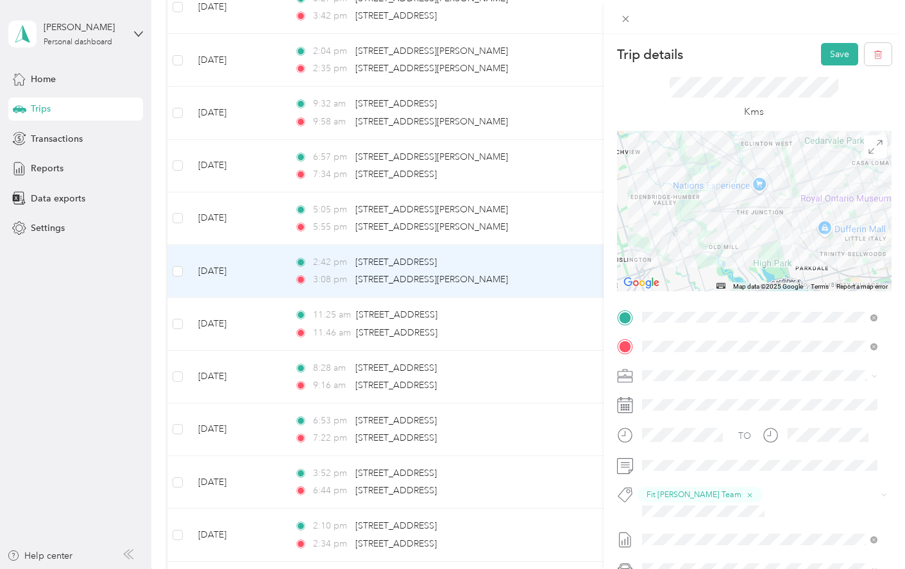
click at [467, 283] on div "Trip details Save This trip cannot be edited because it is either under review,…" at bounding box center [452, 284] width 905 height 569
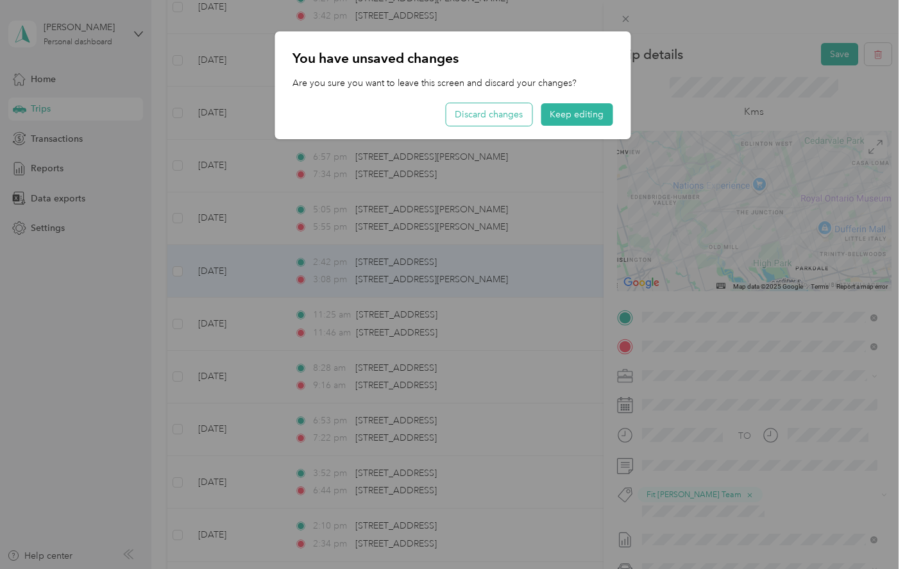
click at [496, 112] on button "Discard changes" at bounding box center [489, 114] width 86 height 22
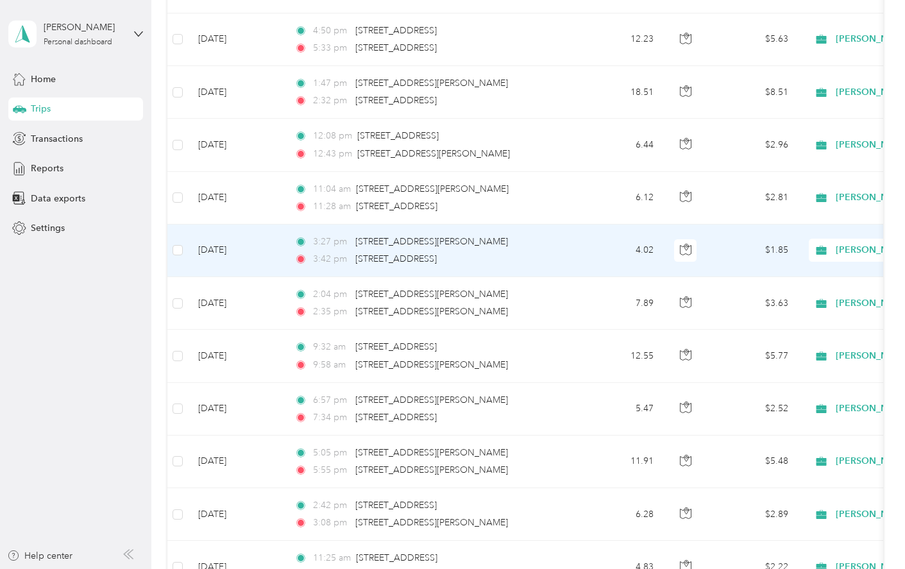
scroll to position [770, 0]
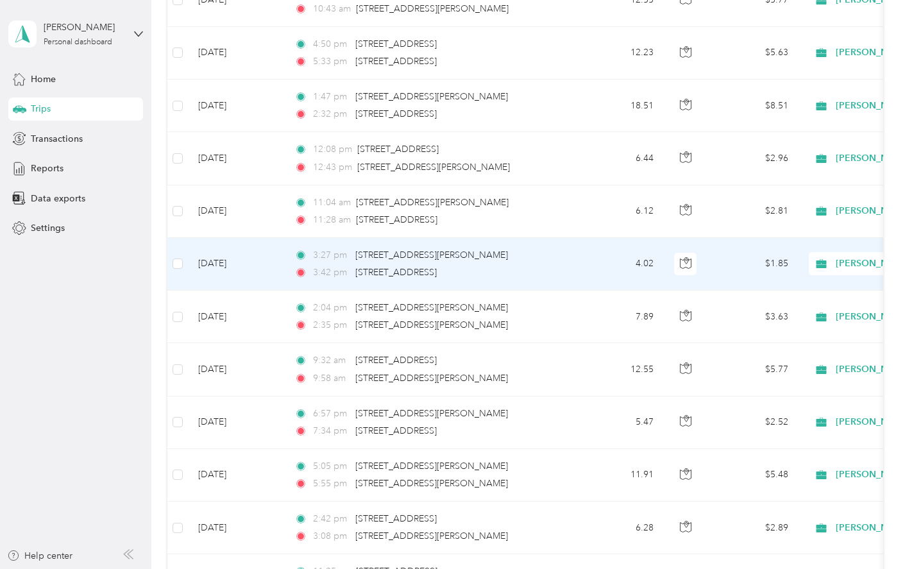
click at [582, 264] on td "4.02" at bounding box center [621, 264] width 85 height 53
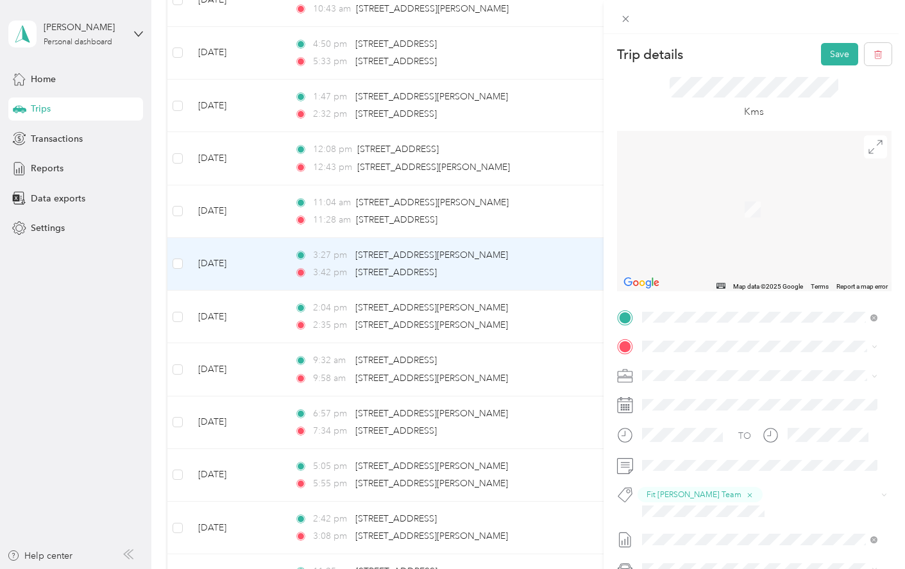
click at [589, 410] on ol "From search results 10 [GEOGRAPHIC_DATA], [GEOGRAPHIC_DATA] [STREET_ADDRESS] [S…" at bounding box center [759, 428] width 244 height 154
click at [589, 392] on span "[STREET_ADDRESS]" at bounding box center [706, 393] width 81 height 12
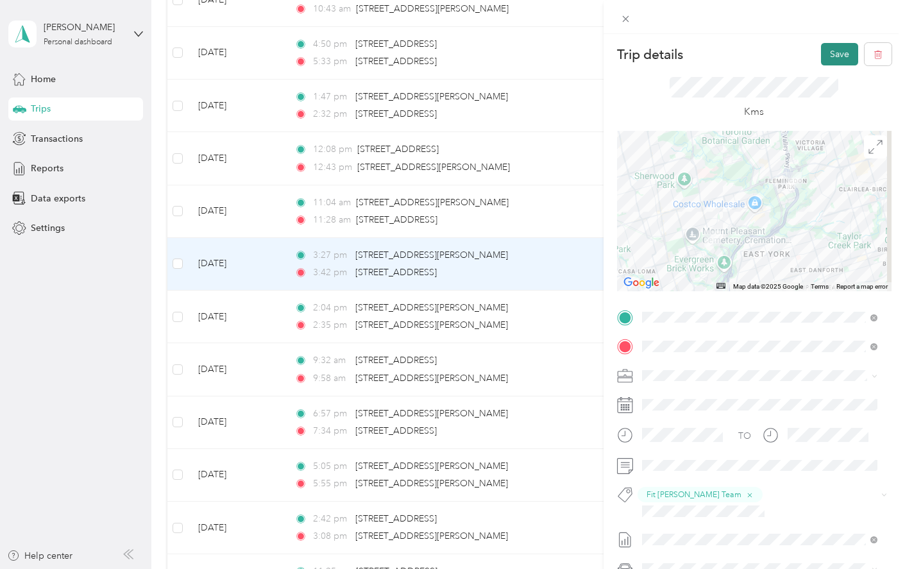
click at [589, 48] on button "Save" at bounding box center [839, 54] width 37 height 22
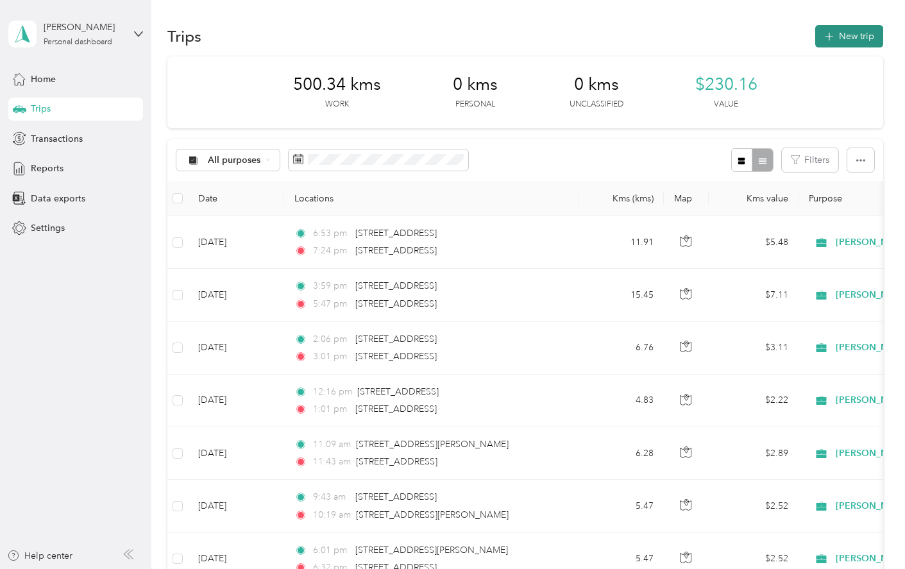
click at [589, 37] on button "New trip" at bounding box center [849, 36] width 68 height 22
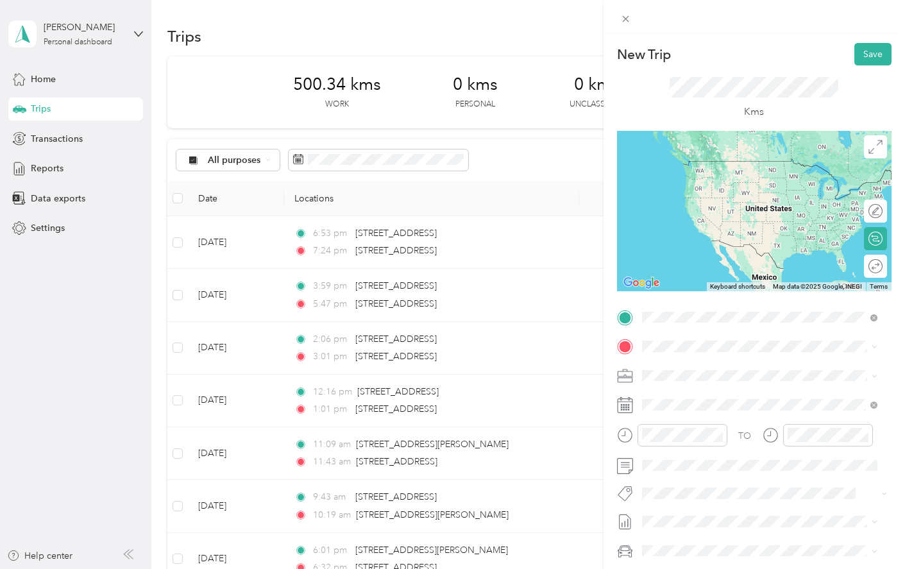
click at [589, 396] on span "[STREET_ADDRESS]" at bounding box center [706, 390] width 81 height 12
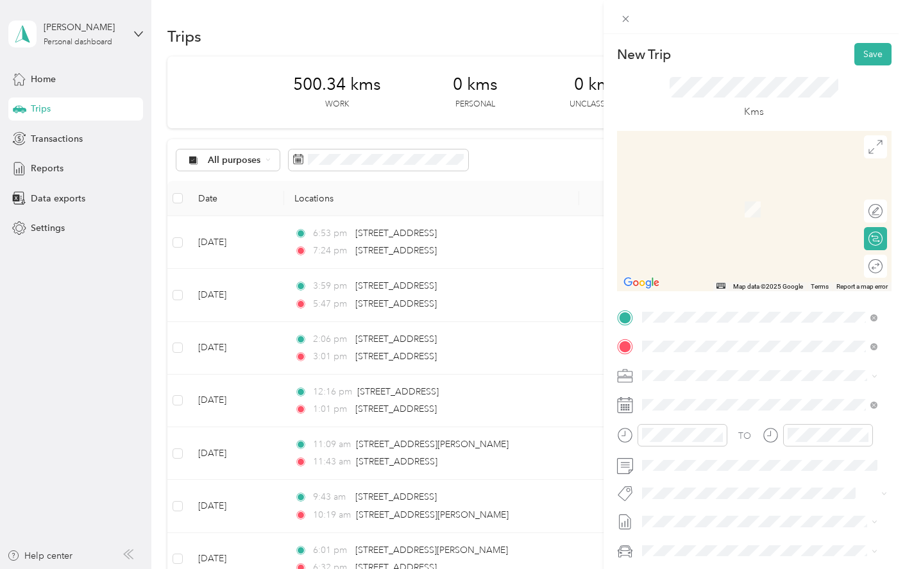
click at [589, 396] on span "[STREET_ADDRESS][PERSON_NAME]" at bounding box center [742, 393] width 153 height 12
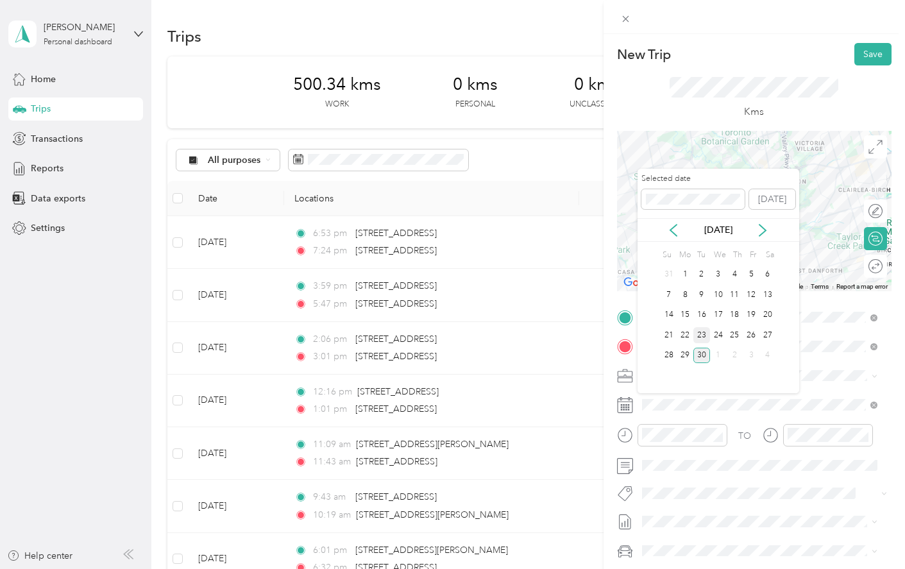
click at [589, 339] on div "23" at bounding box center [701, 335] width 17 height 16
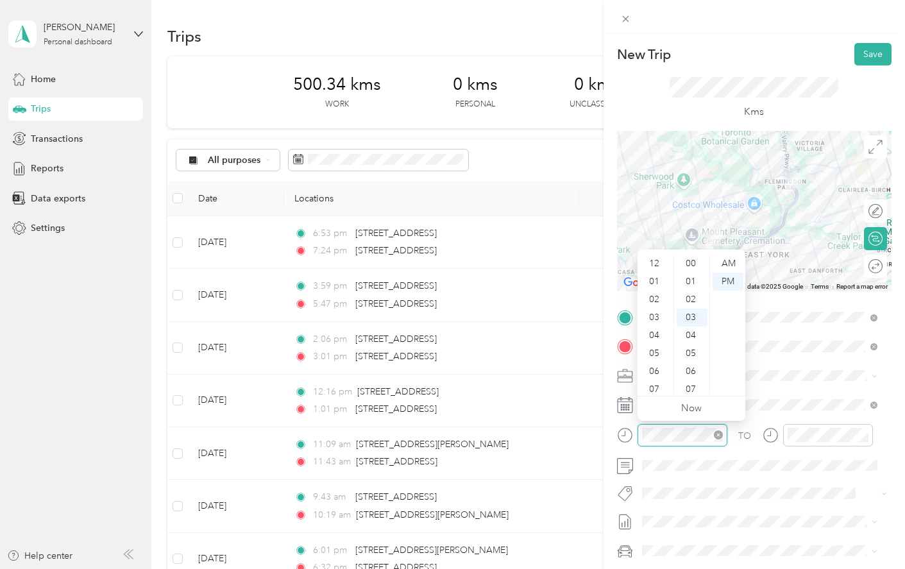
scroll to position [77, 0]
click at [589, 348] on div "09" at bounding box center [655, 348] width 31 height 18
click at [589, 261] on div "AM" at bounding box center [728, 264] width 31 height 18
click at [589, 312] on div "45" at bounding box center [692, 312] width 31 height 18
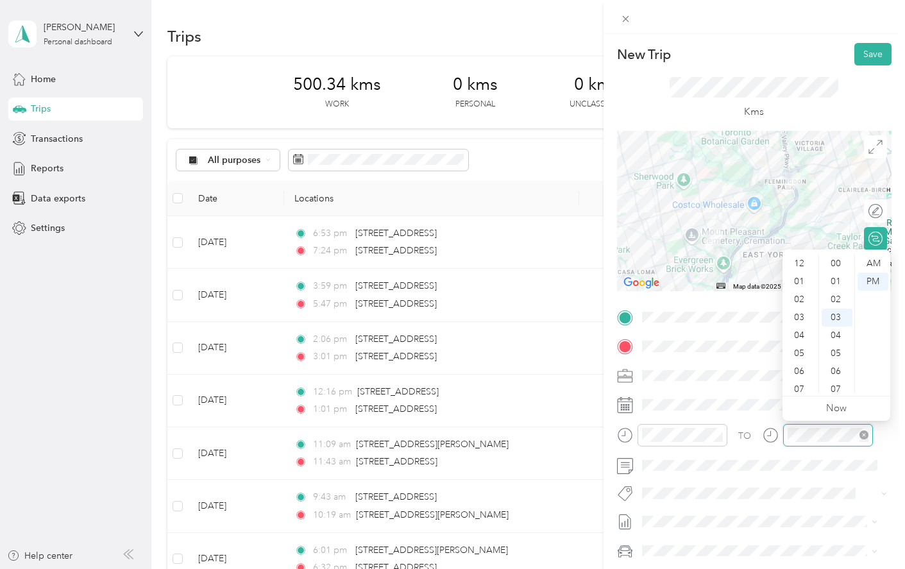
scroll to position [77, 0]
click at [589, 362] on div "10" at bounding box center [800, 366] width 31 height 18
click at [589, 276] on div "12" at bounding box center [837, 279] width 31 height 18
click at [589, 267] on div "AM" at bounding box center [872, 264] width 31 height 18
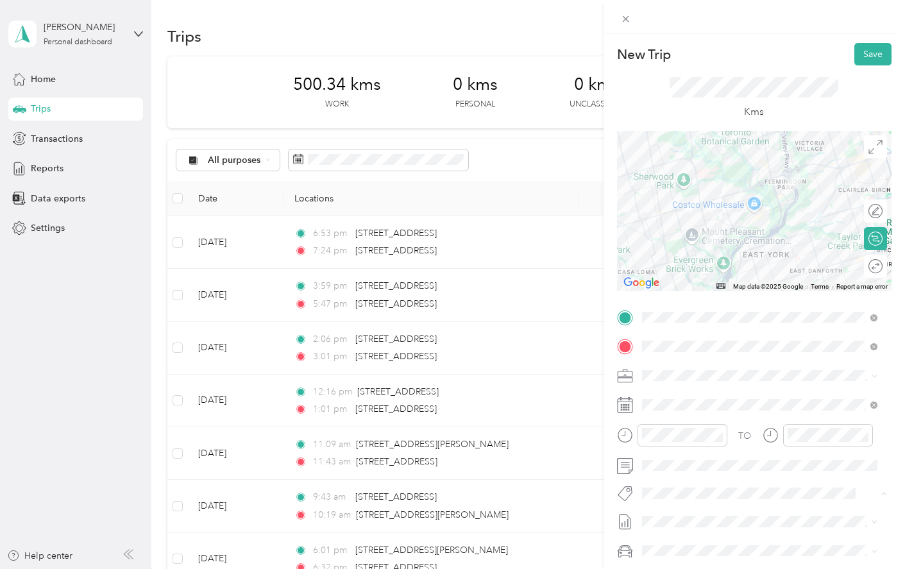
click at [589, 348] on button "Fit [PERSON_NAME] Team" at bounding box center [702, 347] width 113 height 16
click at [589, 62] on button "Save" at bounding box center [872, 54] width 37 height 22
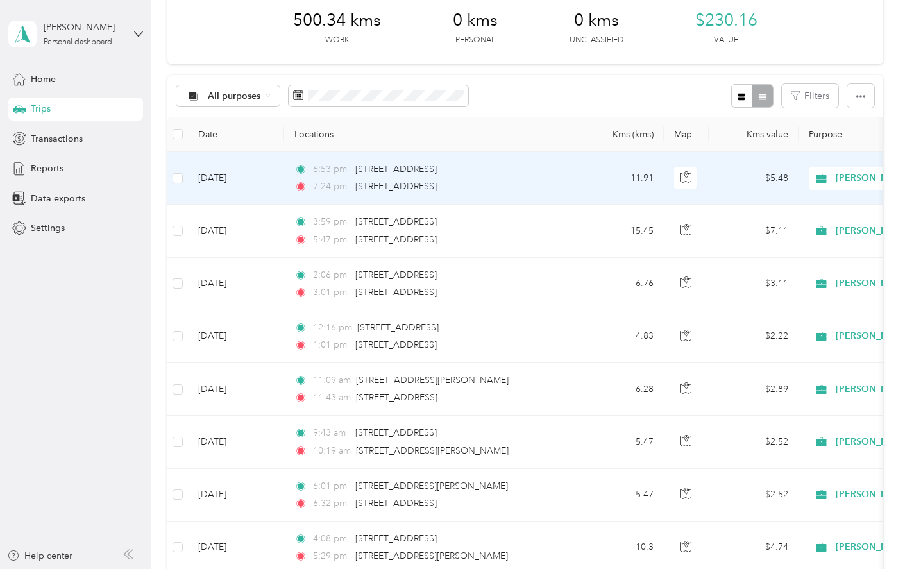
scroll to position [0, 0]
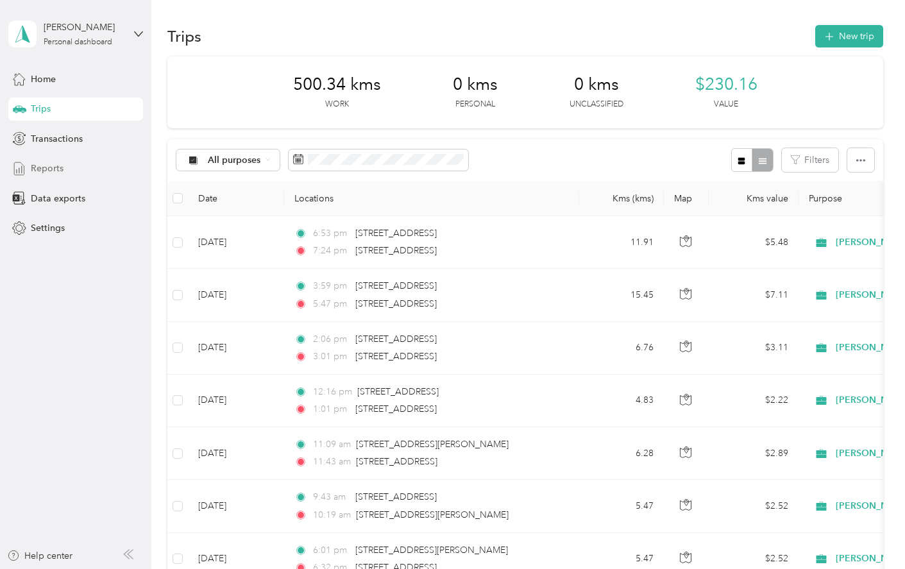
click at [54, 169] on span "Reports" at bounding box center [47, 168] width 33 height 13
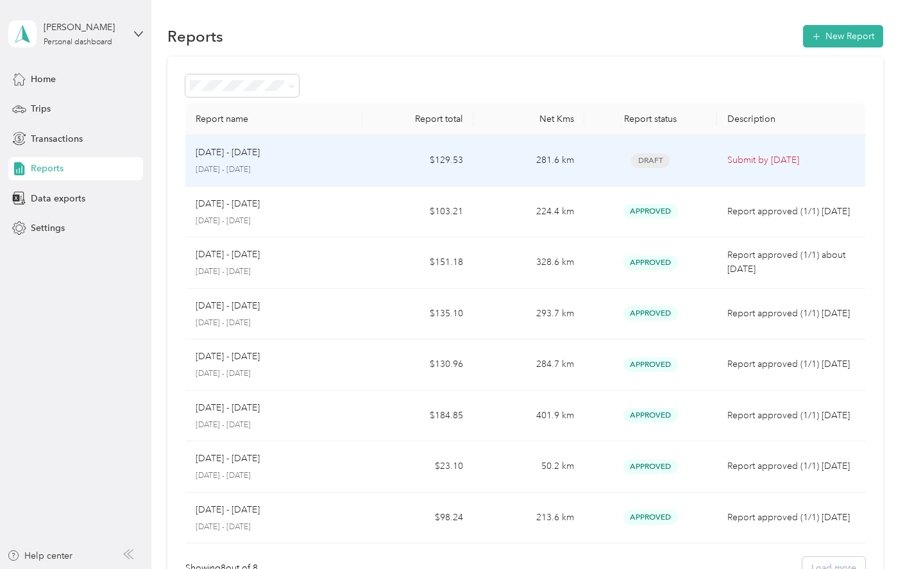
click at [473, 164] on td "281.6 km" at bounding box center [528, 160] width 111 height 51
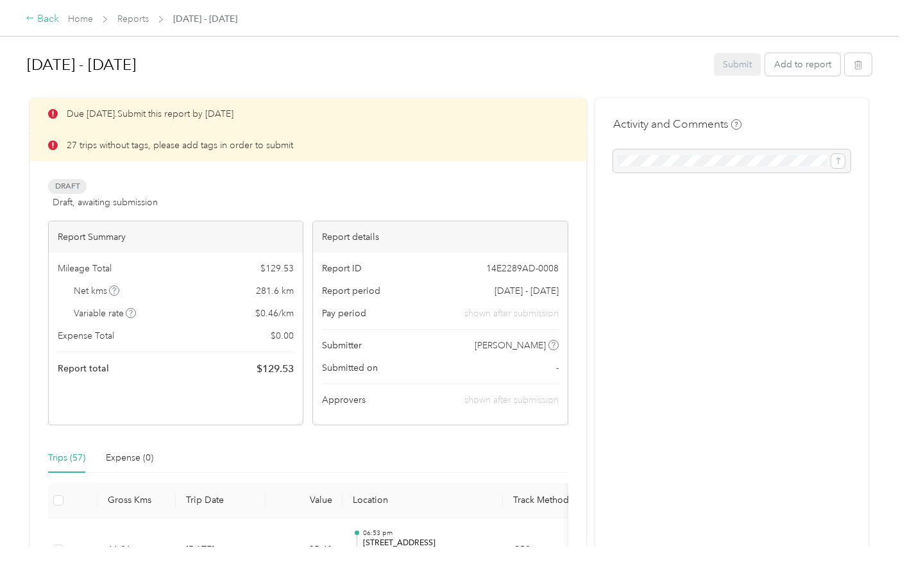
click at [47, 17] on div "Back" at bounding box center [42, 19] width 33 height 15
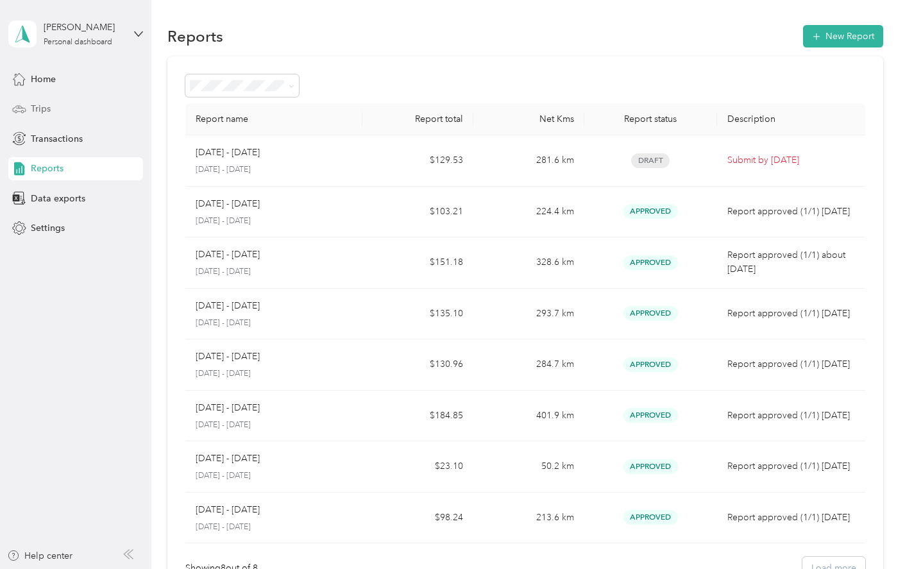
click at [37, 112] on span "Trips" at bounding box center [41, 108] width 20 height 13
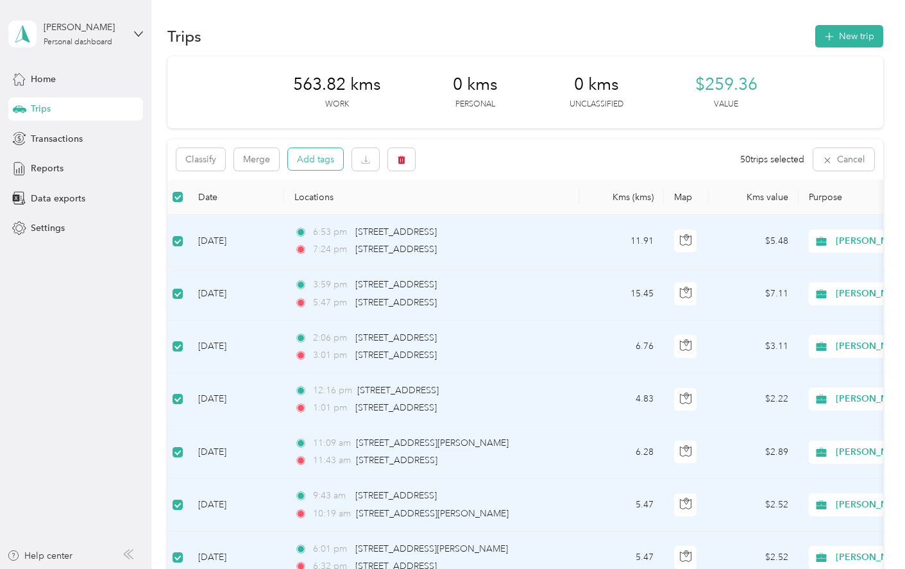
click at [325, 158] on button "Add tags" at bounding box center [315, 159] width 55 height 22
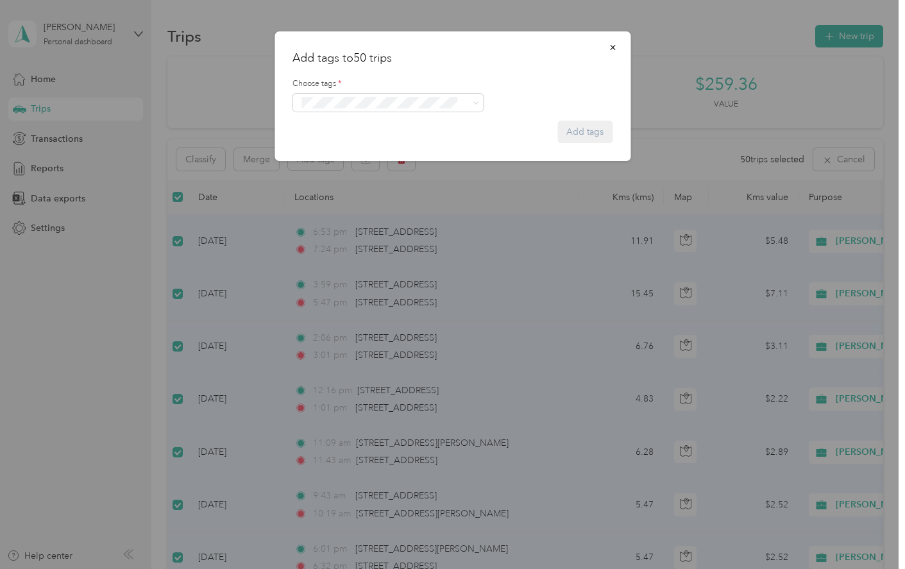
click at [335, 244] on span "Fit [PERSON_NAME] Team" at bounding box center [357, 242] width 95 height 12
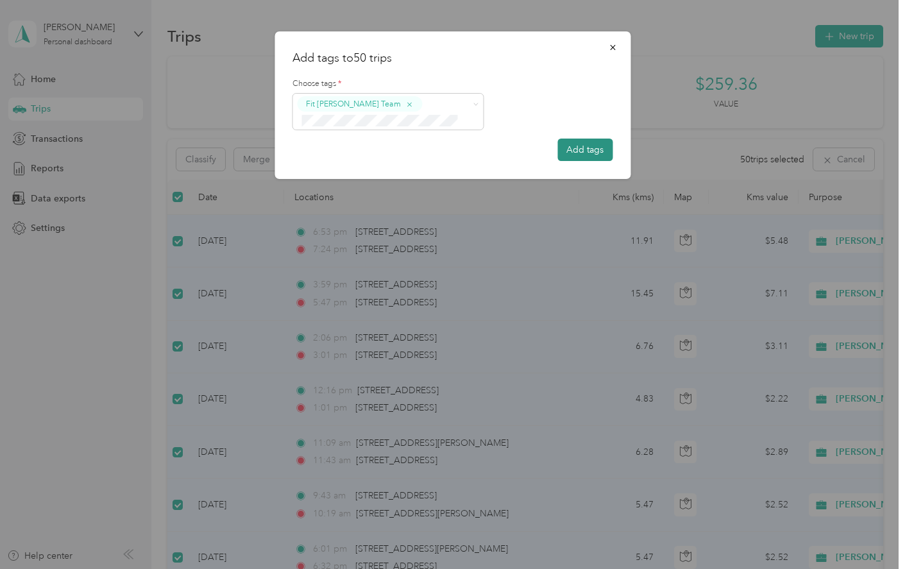
click at [580, 149] on button "Add tags" at bounding box center [584, 150] width 55 height 22
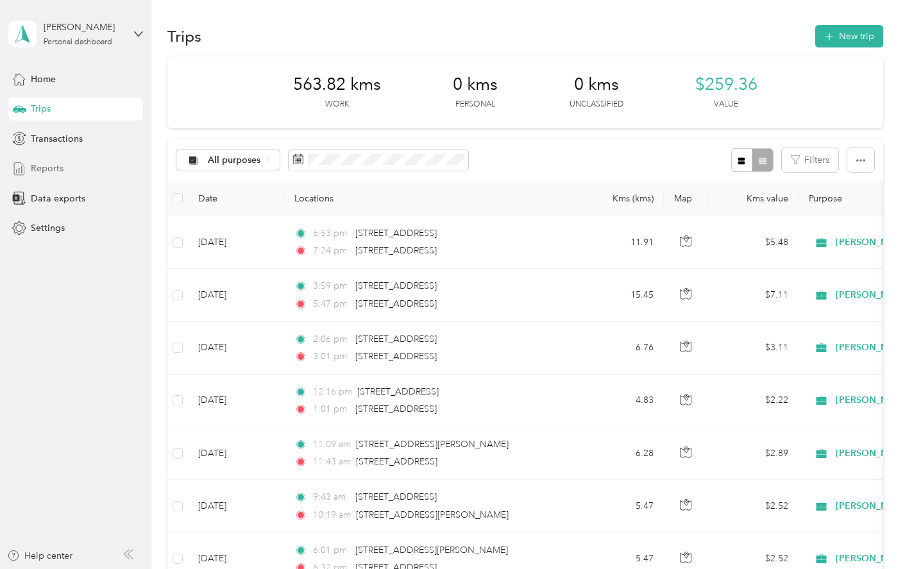
click at [50, 173] on span "Reports" at bounding box center [47, 168] width 33 height 13
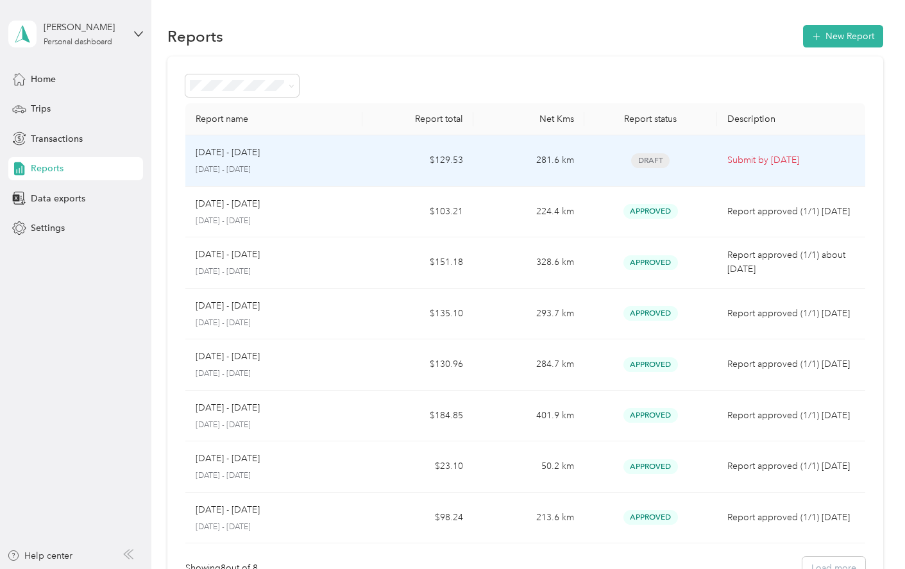
click at [445, 167] on td "$129.53" at bounding box center [417, 160] width 111 height 51
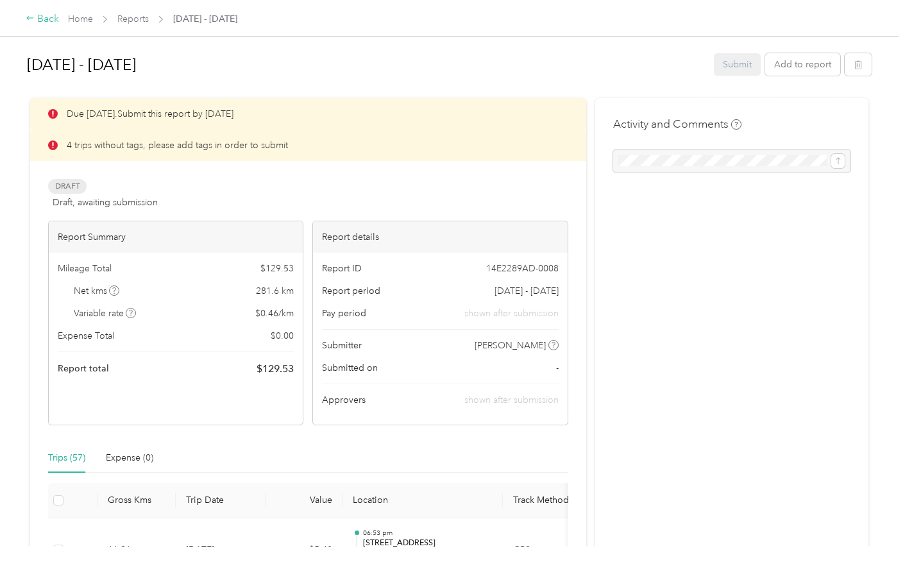
click at [45, 13] on div "Back" at bounding box center [42, 19] width 33 height 15
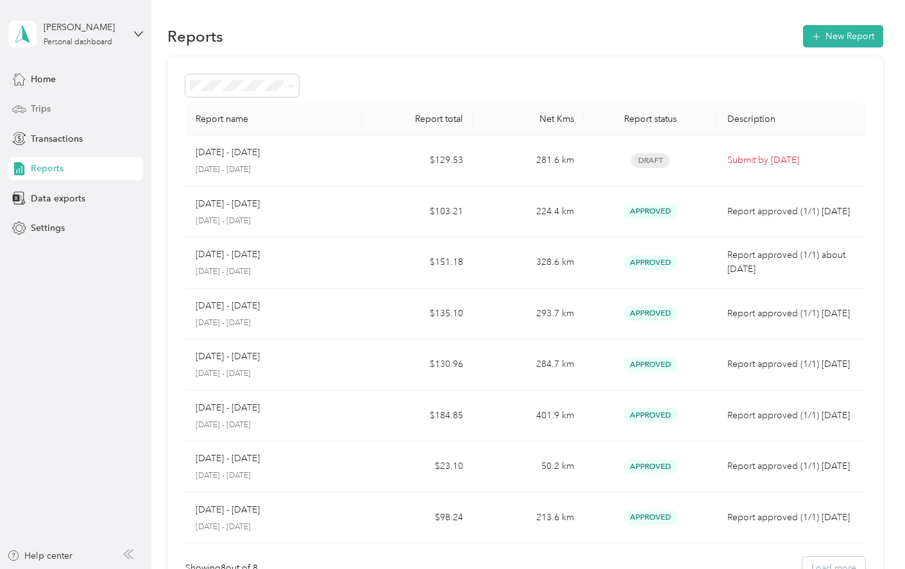
click at [42, 112] on span "Trips" at bounding box center [41, 108] width 20 height 13
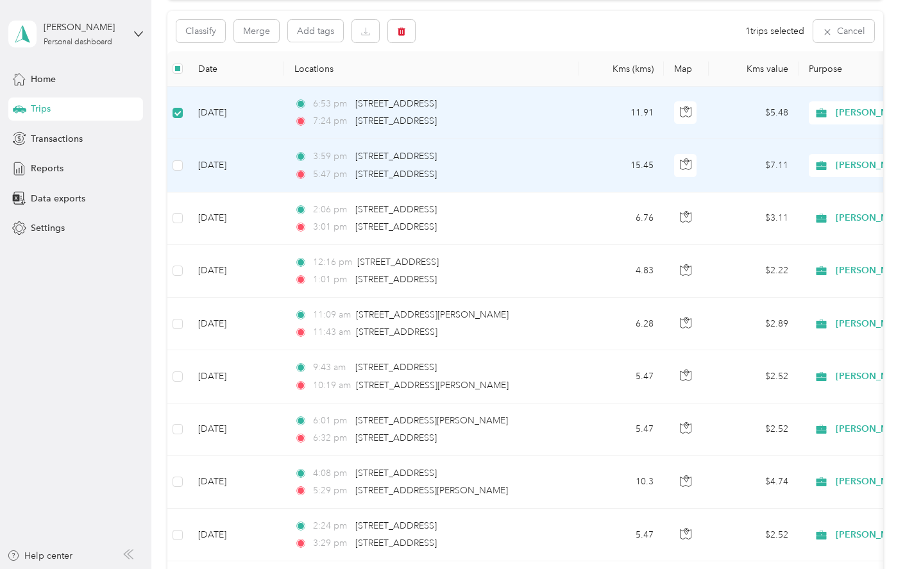
scroll to position [127, 0]
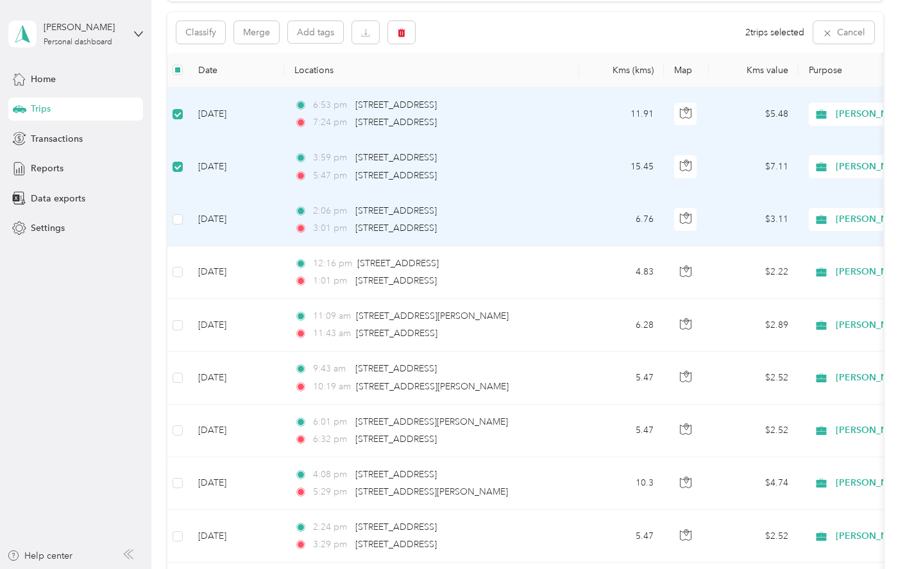
click at [177, 211] on td at bounding box center [177, 220] width 21 height 53
click at [174, 228] on td at bounding box center [177, 220] width 21 height 53
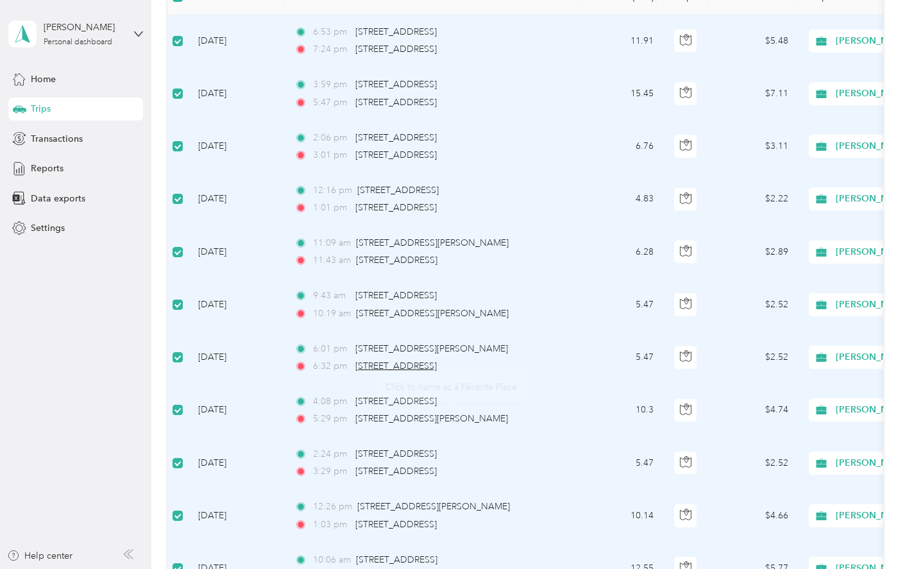
scroll to position [0, 0]
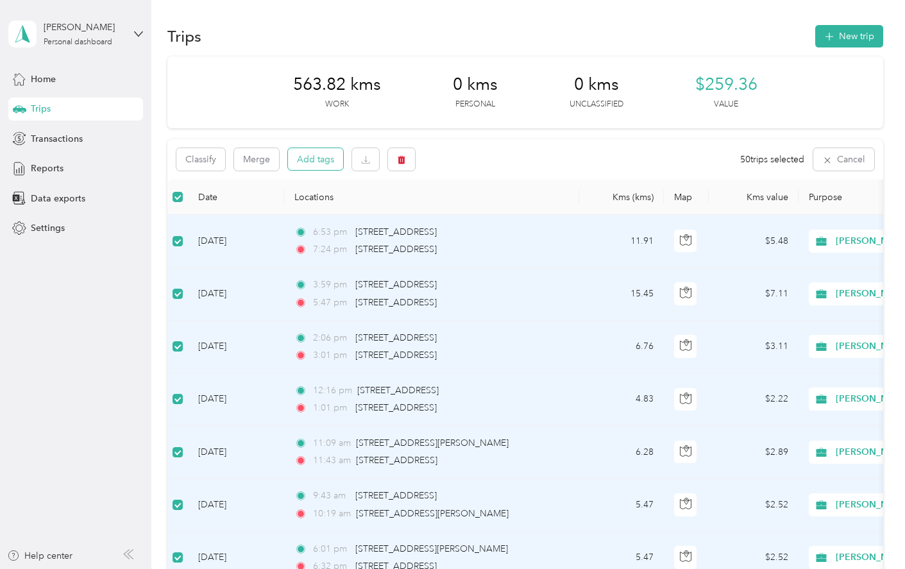
click at [312, 162] on button "Add tags" at bounding box center [315, 159] width 55 height 22
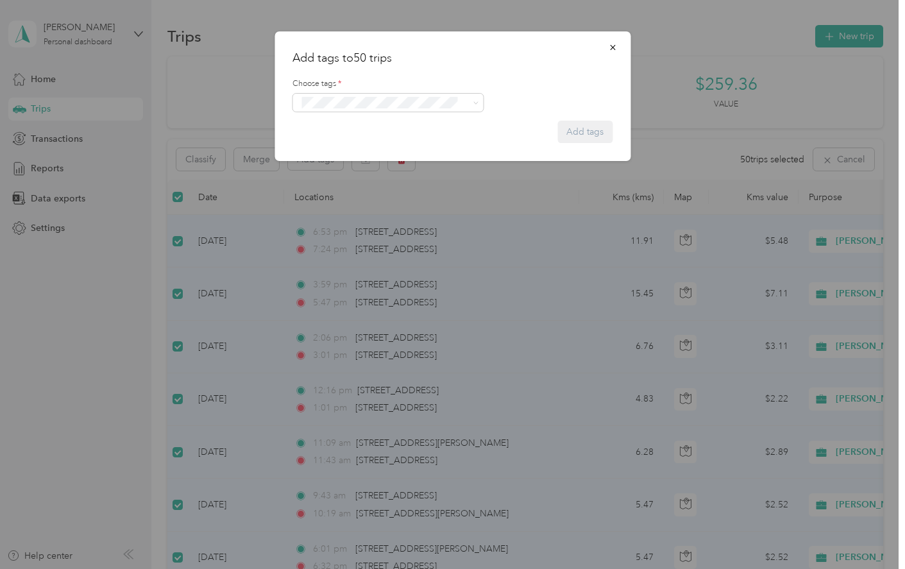
click at [362, 158] on ol "Fit Home Depot Team Fit [PERSON_NAME] Team Fit Pepsico Team Fit P&g Team Fit Ph…" at bounding box center [387, 194] width 191 height 173
click at [348, 149] on button "Fit [PERSON_NAME] Team" at bounding box center [357, 143] width 113 height 16
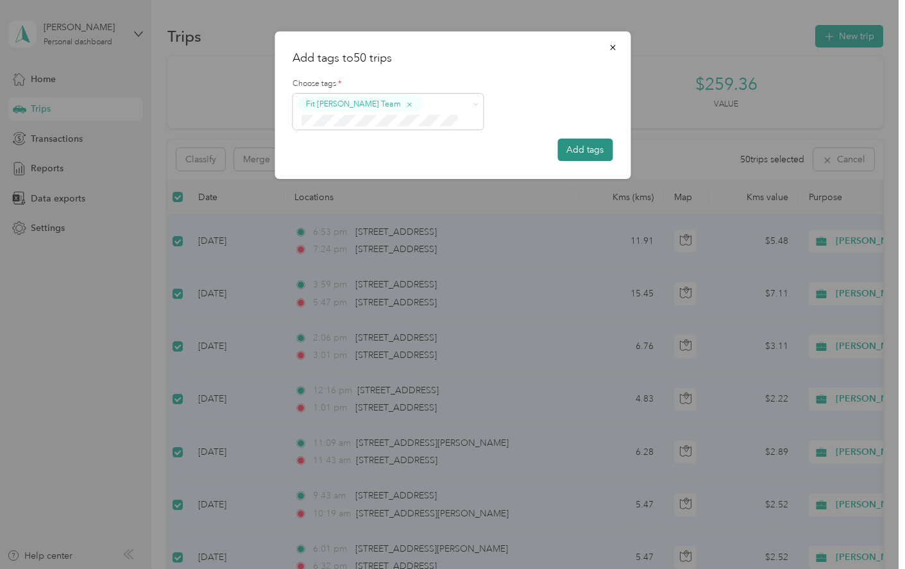
click at [585, 152] on button "Add tags" at bounding box center [584, 150] width 55 height 22
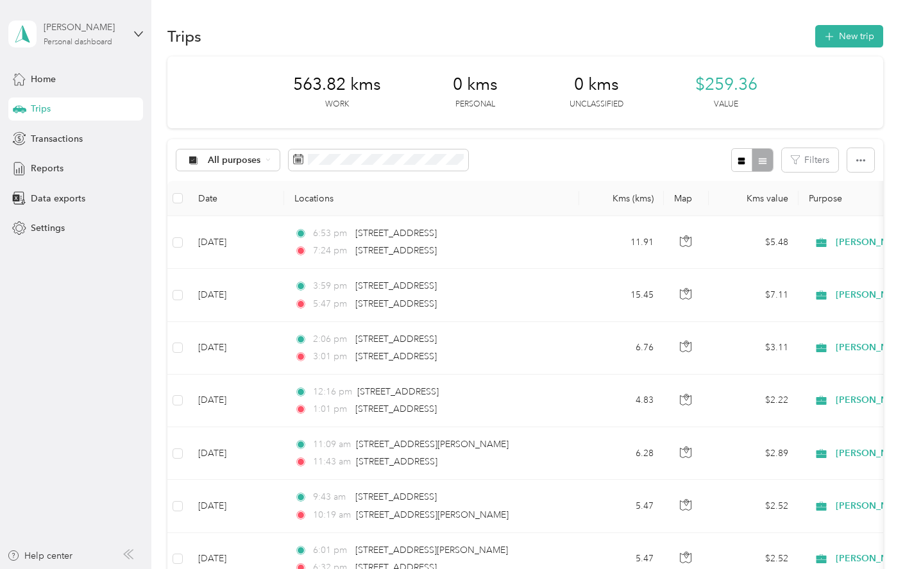
click at [58, 43] on div "Personal dashboard" at bounding box center [78, 42] width 69 height 8
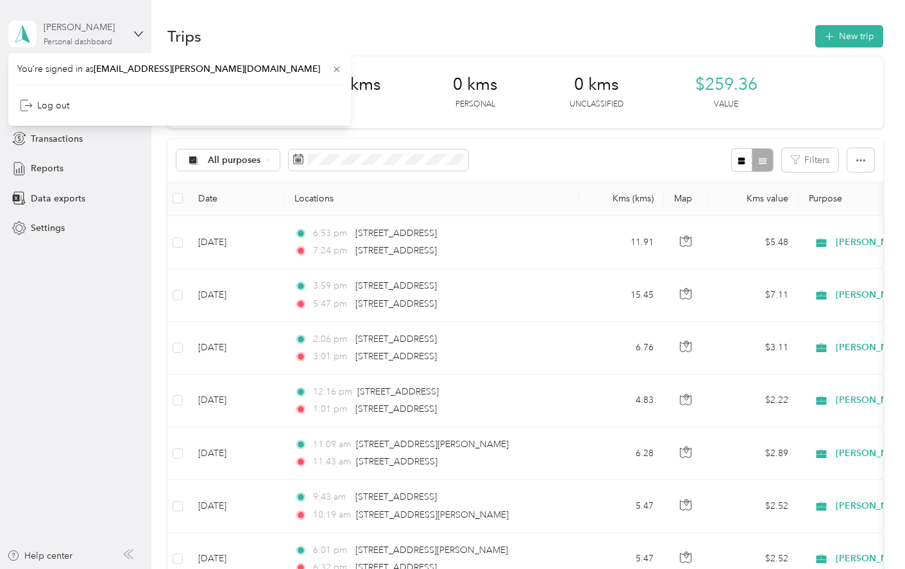
click at [89, 42] on div "Personal dashboard" at bounding box center [78, 42] width 69 height 8
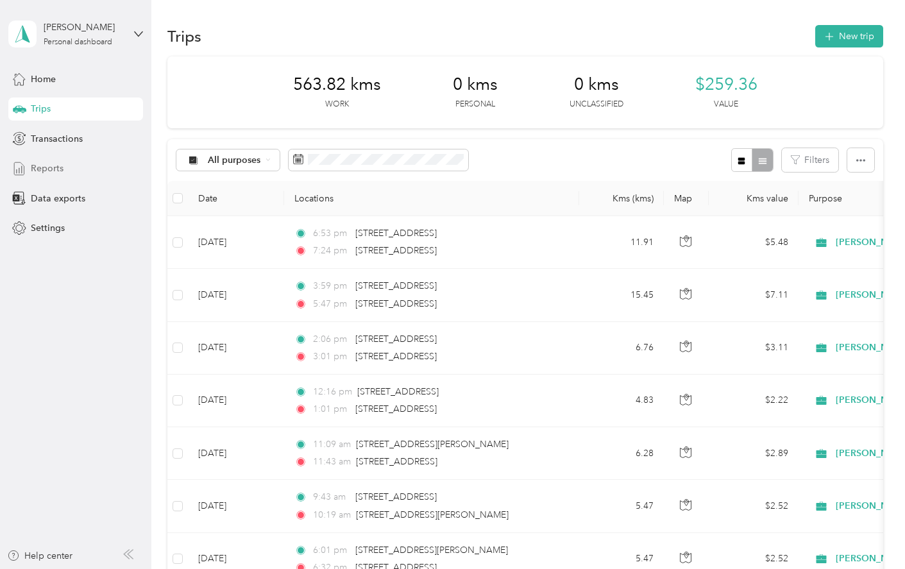
click at [40, 169] on span "Reports" at bounding box center [47, 168] width 33 height 13
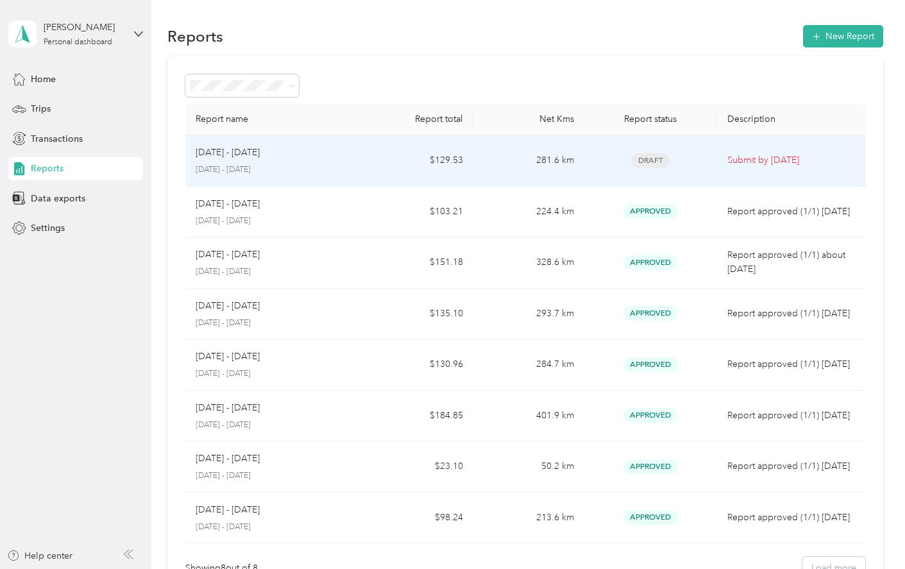
click at [441, 160] on td "$129.53" at bounding box center [417, 160] width 111 height 51
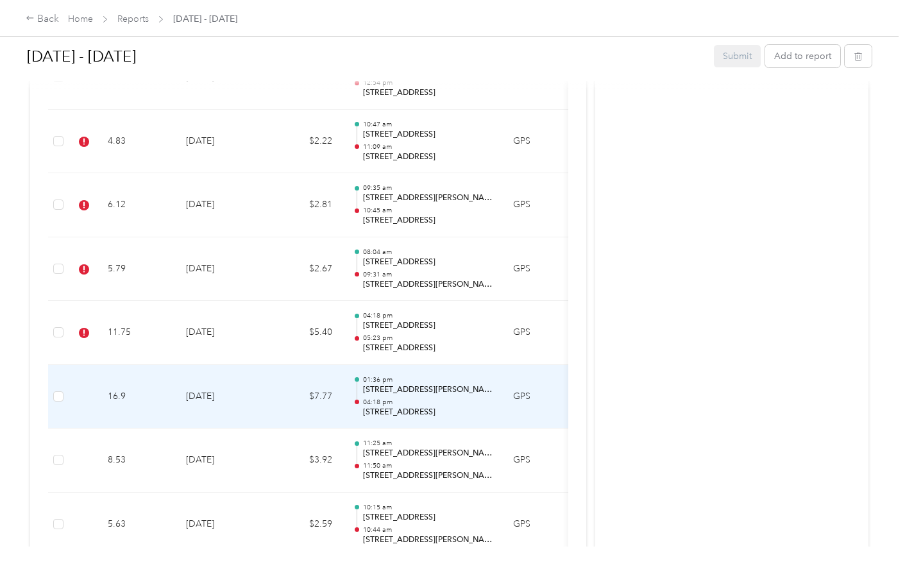
scroll to position [3522, 0]
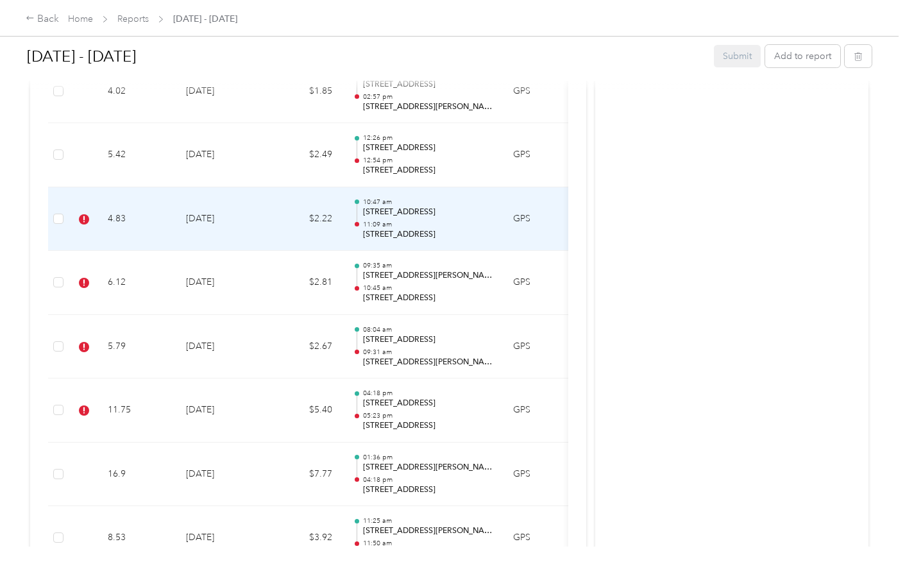
click at [222, 215] on td "[DATE]" at bounding box center [221, 219] width 90 height 64
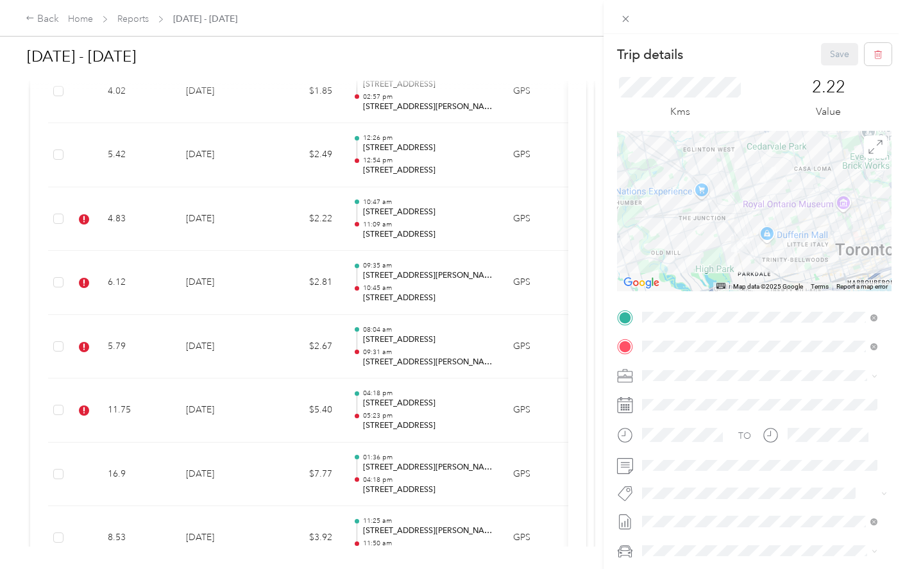
click at [589, 348] on span "Fit [PERSON_NAME] Team" at bounding box center [702, 347] width 95 height 12
click at [589, 58] on button "Save" at bounding box center [839, 54] width 37 height 22
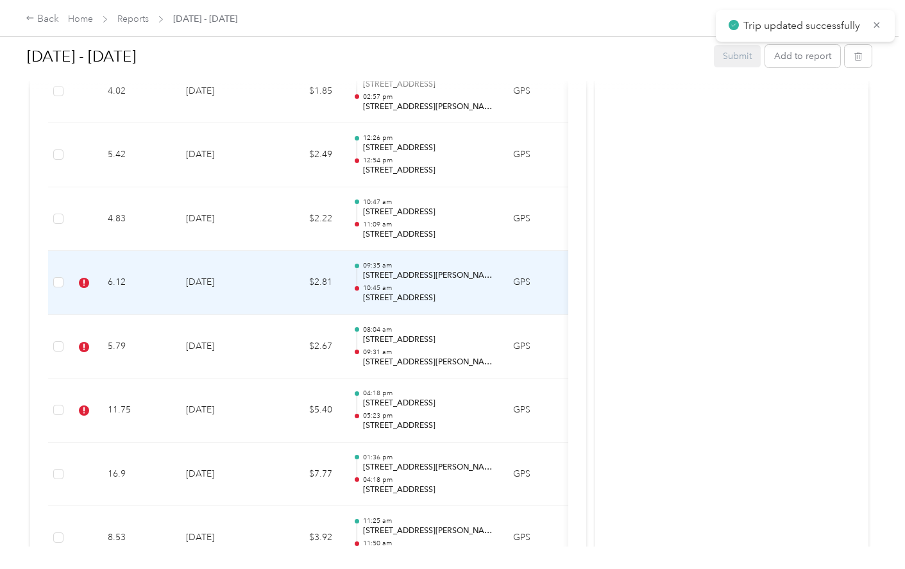
click at [112, 273] on td "6.12" at bounding box center [136, 283] width 78 height 64
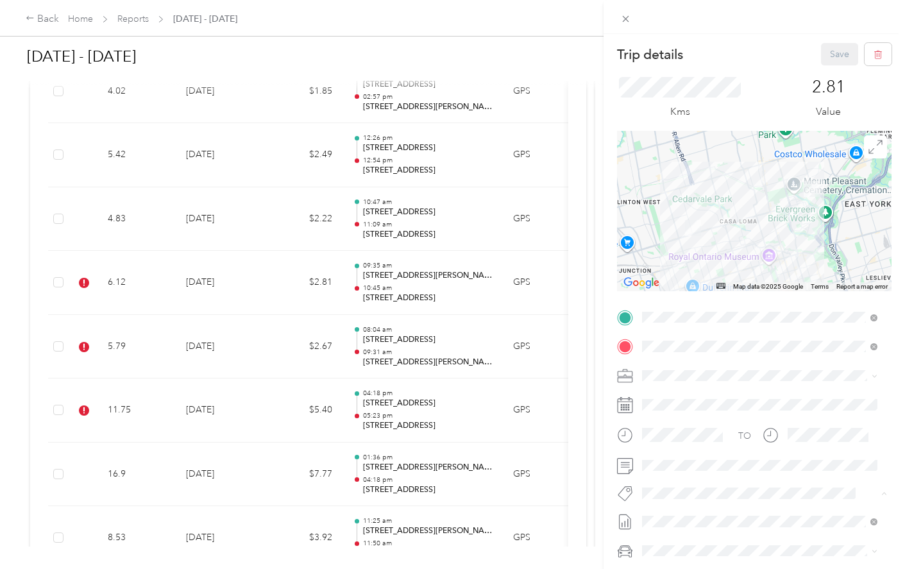
click at [589, 351] on li "Fit [PERSON_NAME] Team" at bounding box center [759, 347] width 244 height 25
click at [589, 61] on button "Save" at bounding box center [839, 54] width 37 height 22
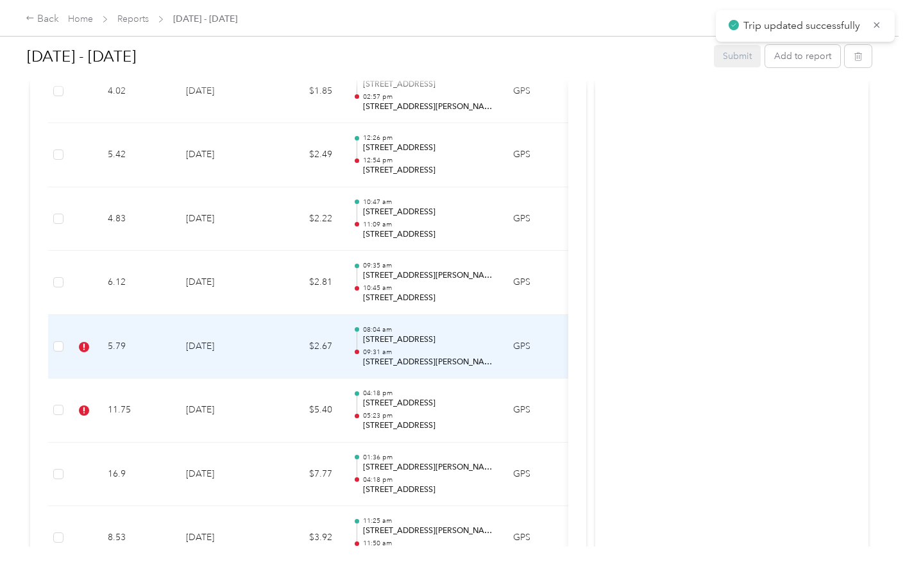
click at [236, 347] on td "[DATE]" at bounding box center [221, 347] width 90 height 64
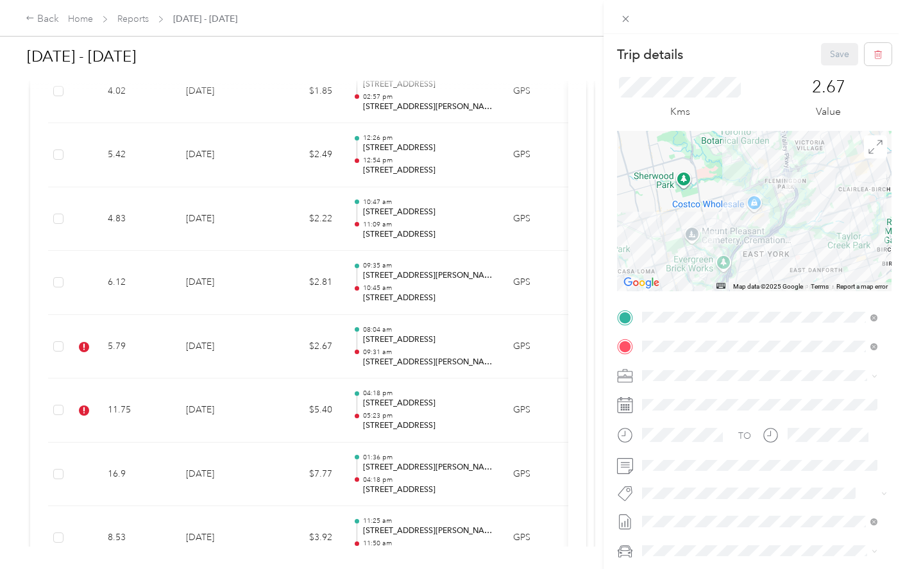
click at [589, 342] on span "Fit [PERSON_NAME] Team" at bounding box center [702, 343] width 95 height 12
click at [589, 57] on button "Save" at bounding box center [839, 54] width 37 height 22
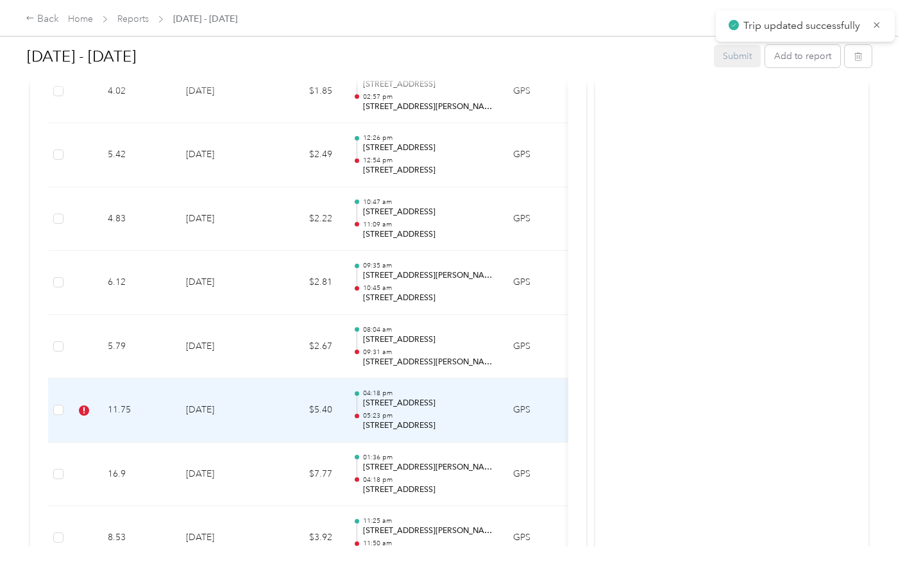
click at [285, 411] on td "$5.40" at bounding box center [304, 410] width 77 height 64
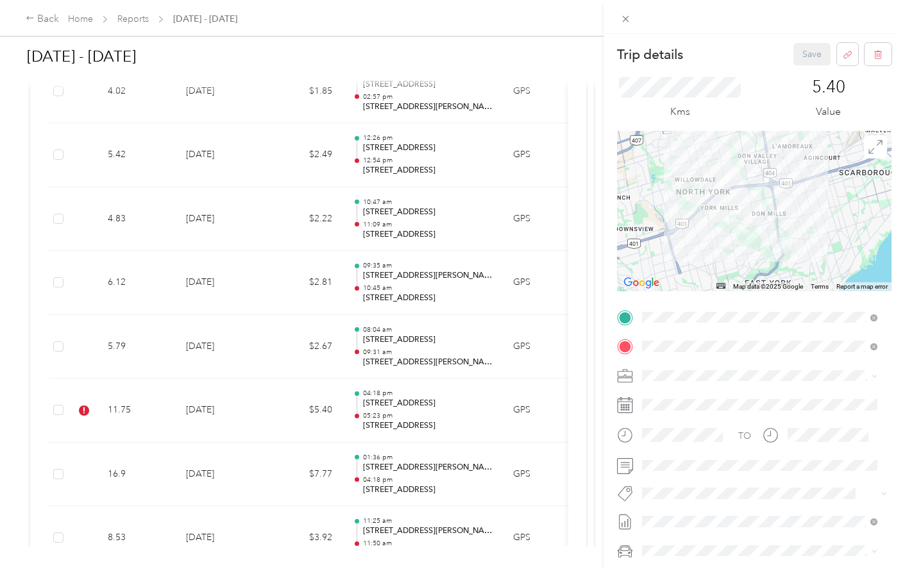
click at [589, 343] on span "Fit [PERSON_NAME] Team" at bounding box center [702, 347] width 95 height 12
click at [589, 56] on button "Save" at bounding box center [811, 54] width 37 height 22
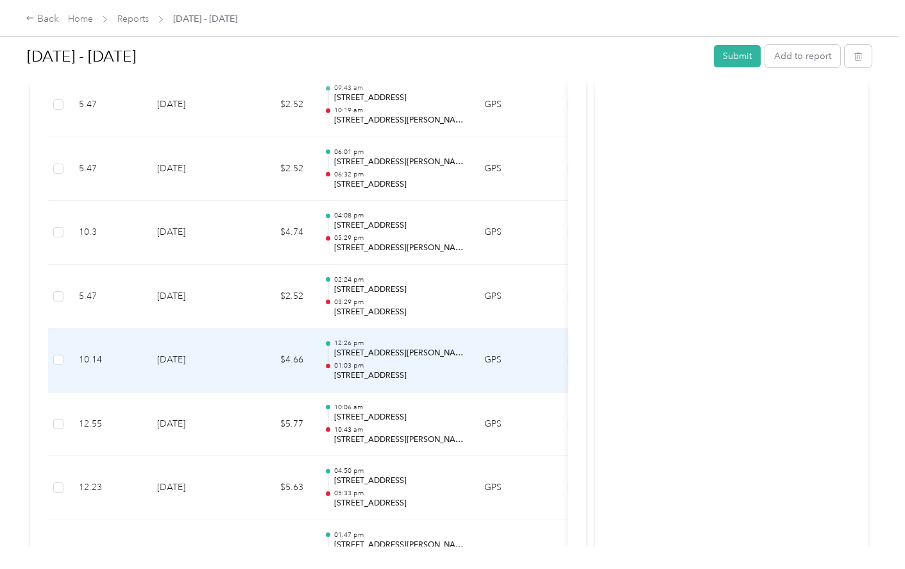
scroll to position [476, 0]
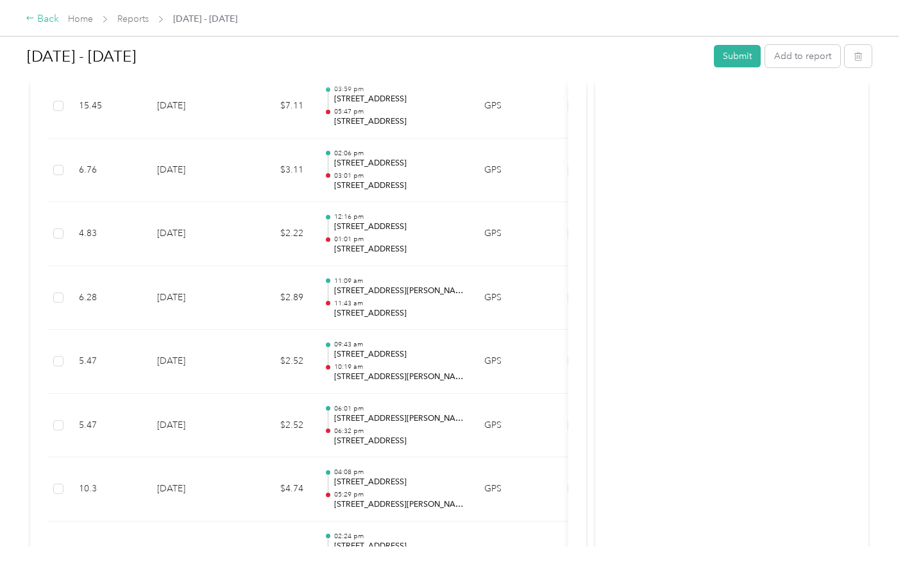
click at [51, 24] on div "Back" at bounding box center [42, 19] width 33 height 15
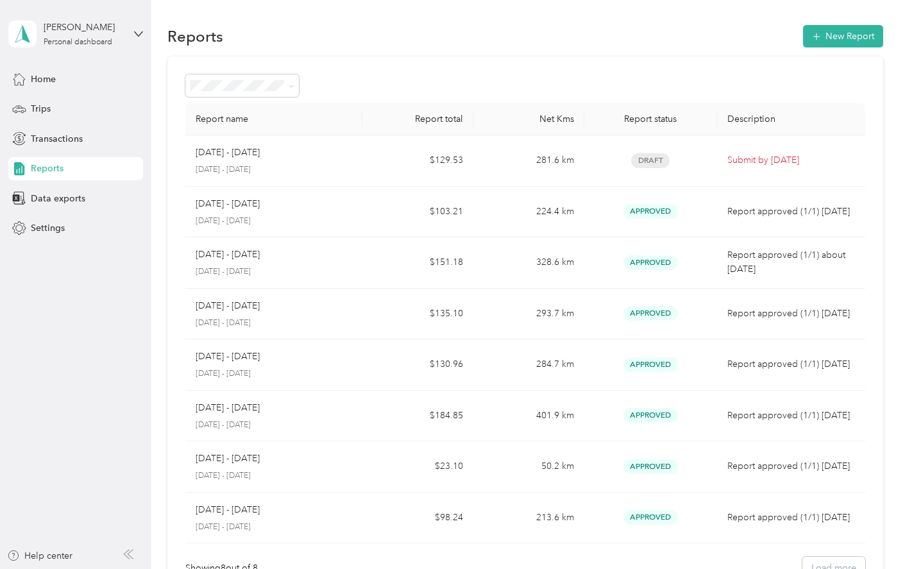
click at [62, 174] on span "Reports" at bounding box center [47, 168] width 33 height 13
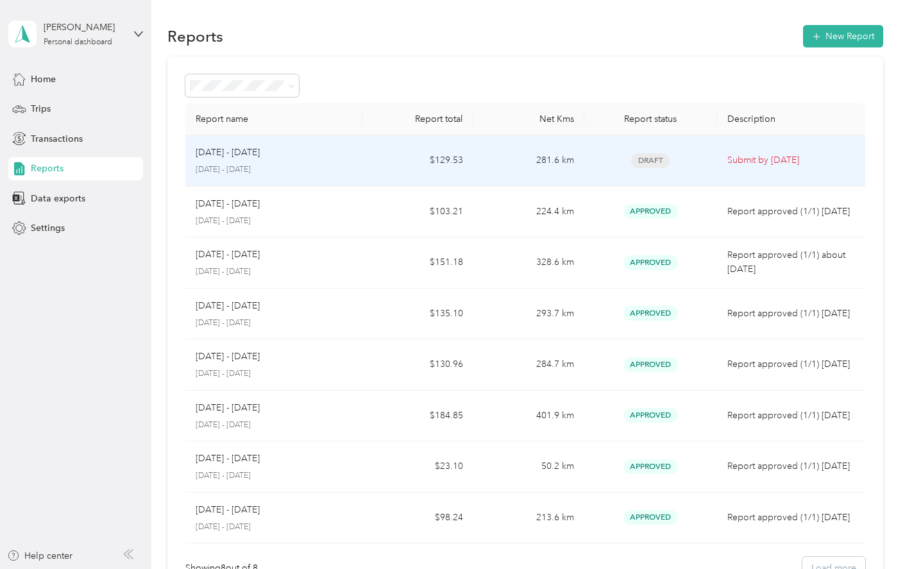
click at [434, 174] on td "$129.53" at bounding box center [417, 160] width 111 height 51
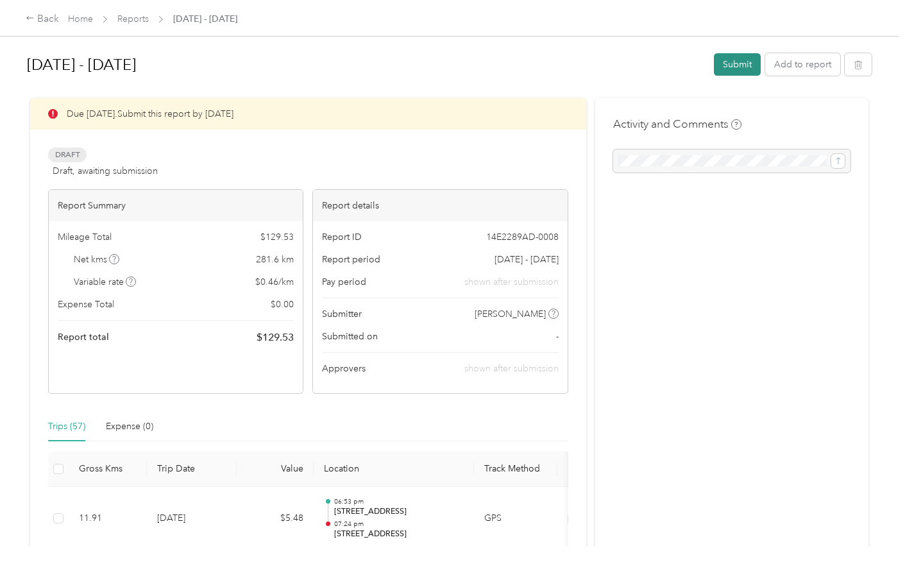
click at [589, 66] on button "Submit" at bounding box center [737, 64] width 47 height 22
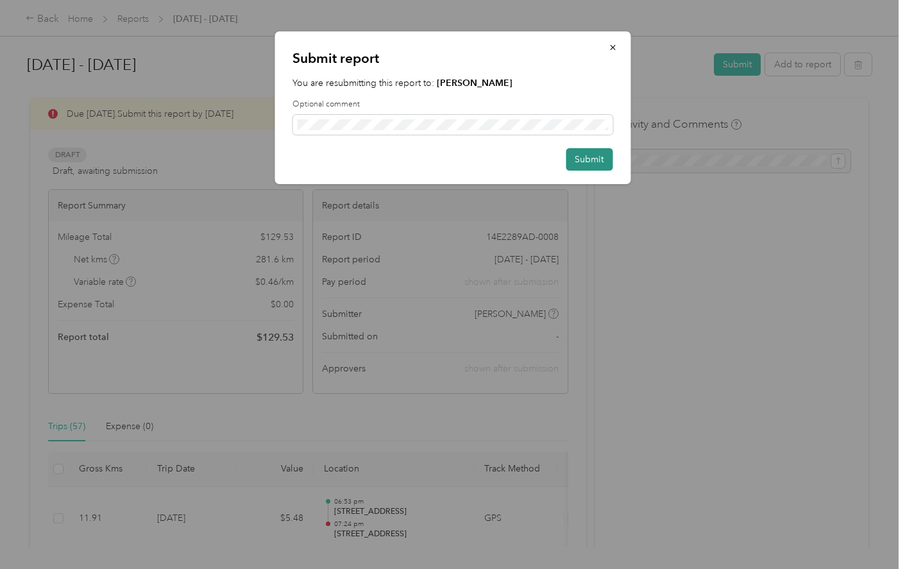
click at [589, 160] on button "Submit" at bounding box center [589, 159] width 47 height 22
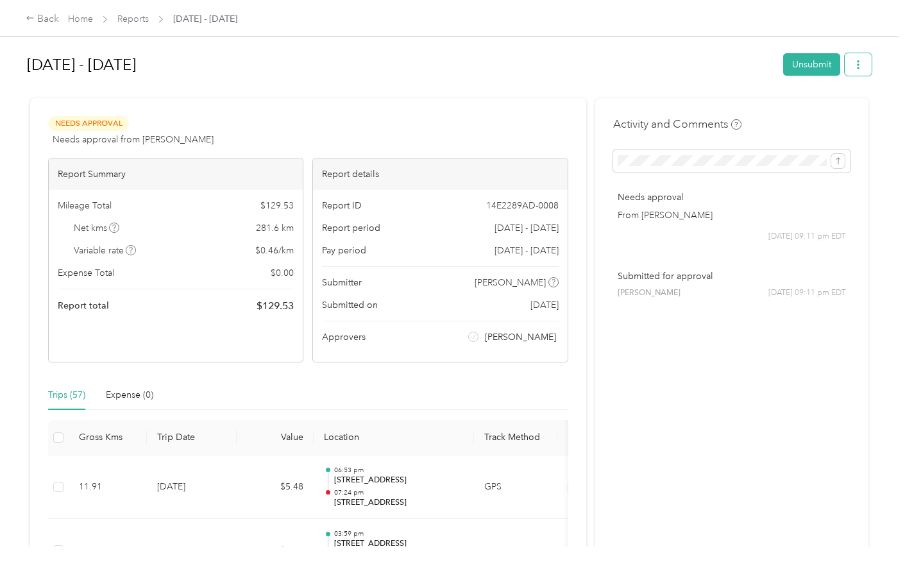
click at [589, 65] on icon "button" at bounding box center [858, 64] width 9 height 9
click at [589, 115] on span "Download" at bounding box center [818, 111] width 42 height 13
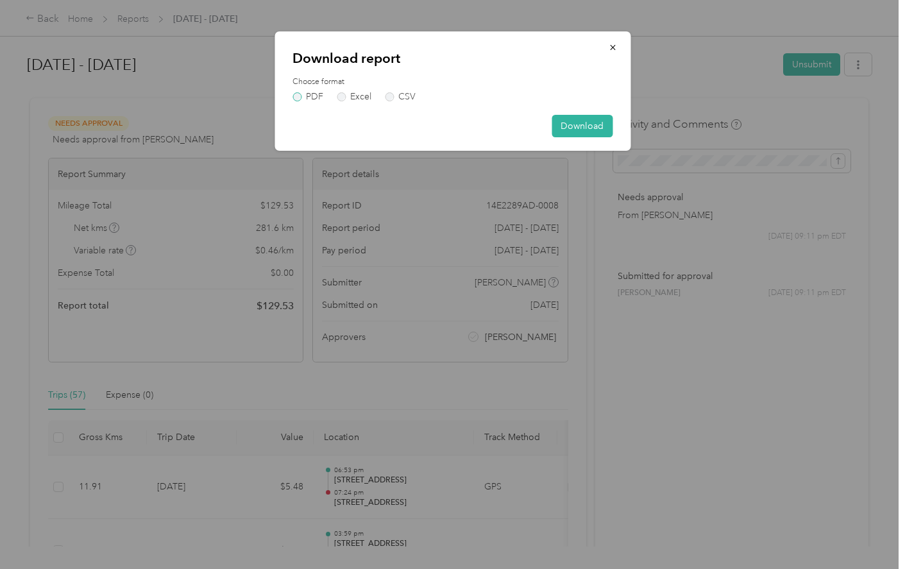
click at [299, 92] on label "PDF" at bounding box center [307, 96] width 31 height 9
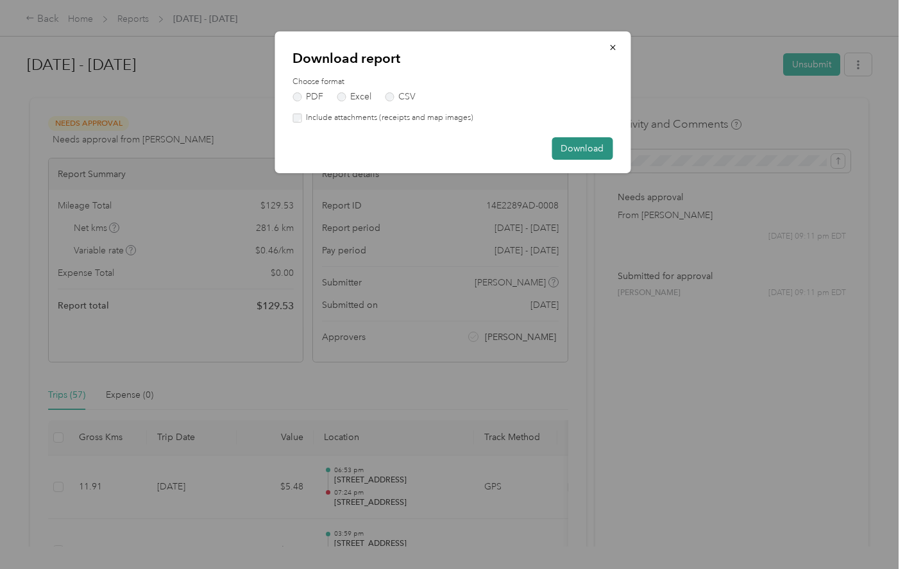
click at [575, 152] on button "Download" at bounding box center [582, 148] width 61 height 22
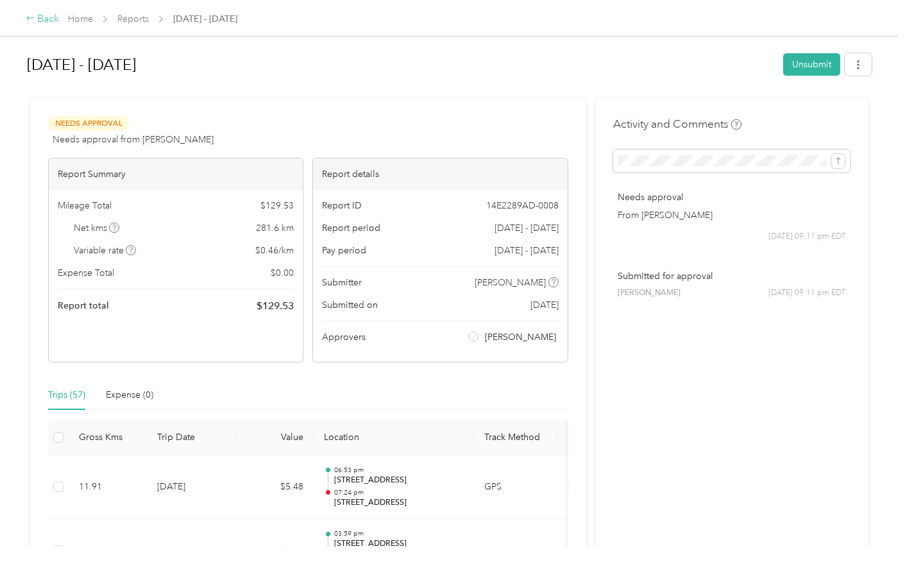
click at [44, 24] on div "Back" at bounding box center [42, 19] width 33 height 15
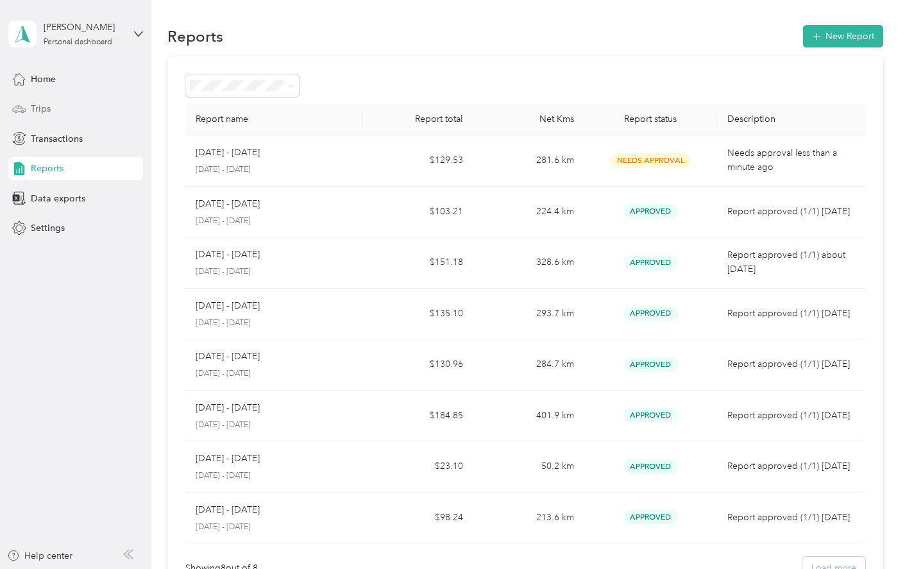
click at [36, 111] on span "Trips" at bounding box center [41, 108] width 20 height 13
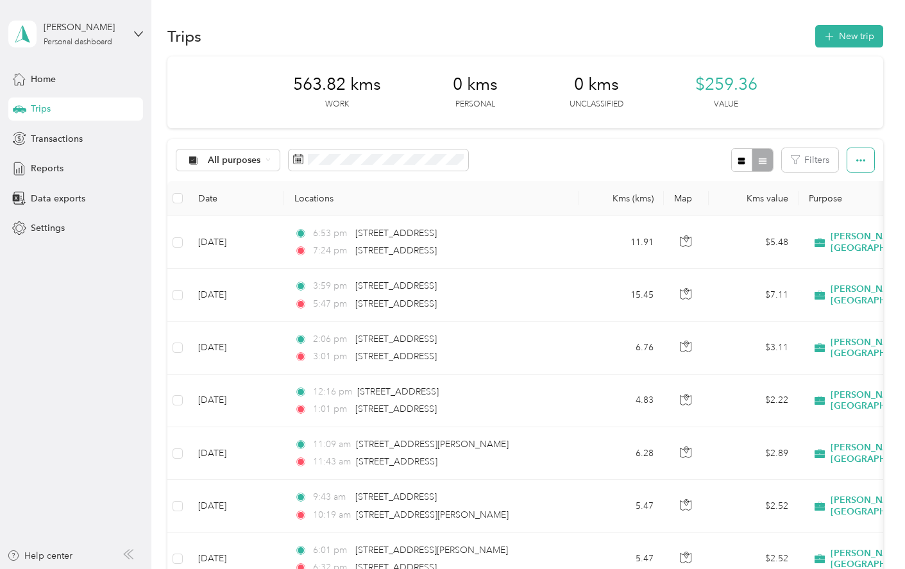
click at [589, 161] on icon "button" at bounding box center [860, 160] width 9 height 9
click at [589, 210] on span "Export" at bounding box center [838, 206] width 27 height 11
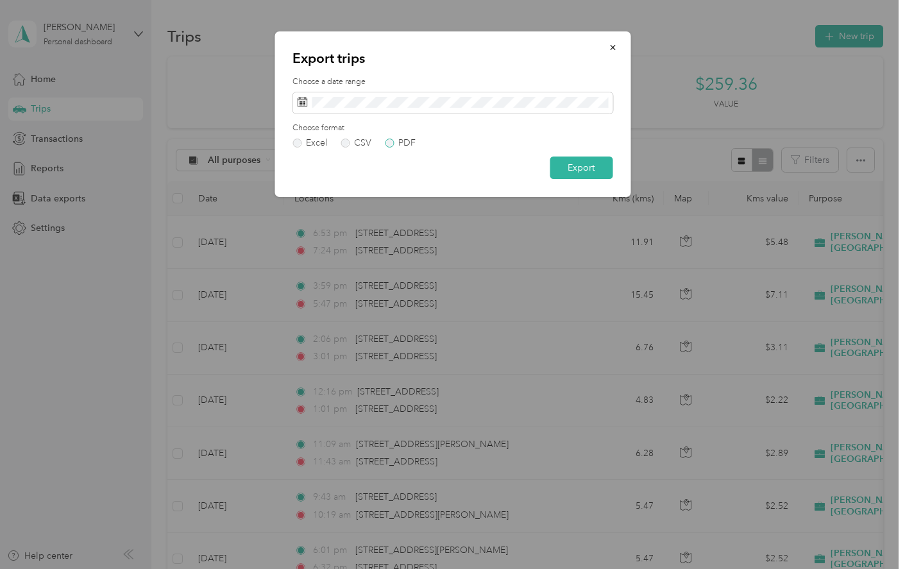
click at [387, 142] on label "PDF" at bounding box center [400, 143] width 31 height 9
click at [584, 166] on button "Export" at bounding box center [581, 167] width 63 height 22
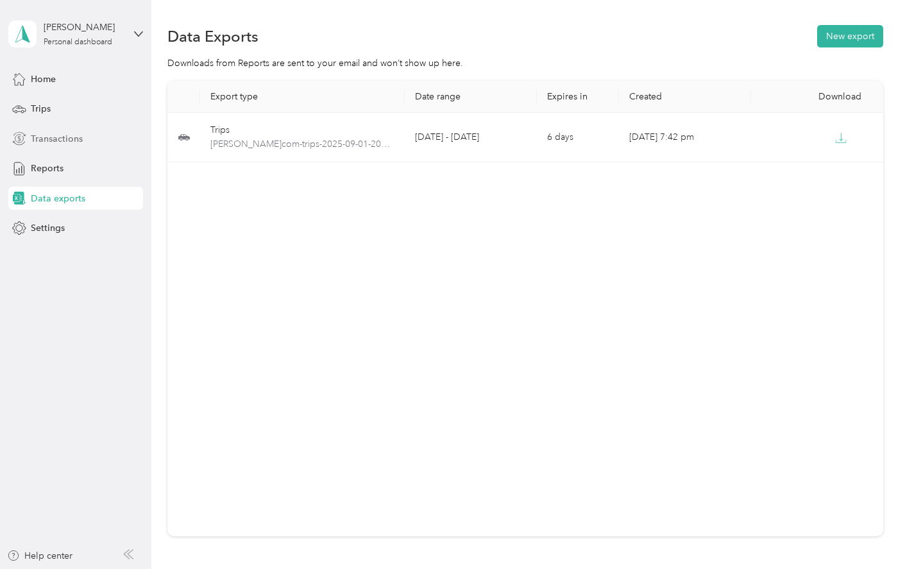
drag, startPoint x: 33, startPoint y: 107, endPoint x: 76, endPoint y: 129, distance: 47.6
click at [35, 107] on span "Trips" at bounding box center [41, 108] width 20 height 13
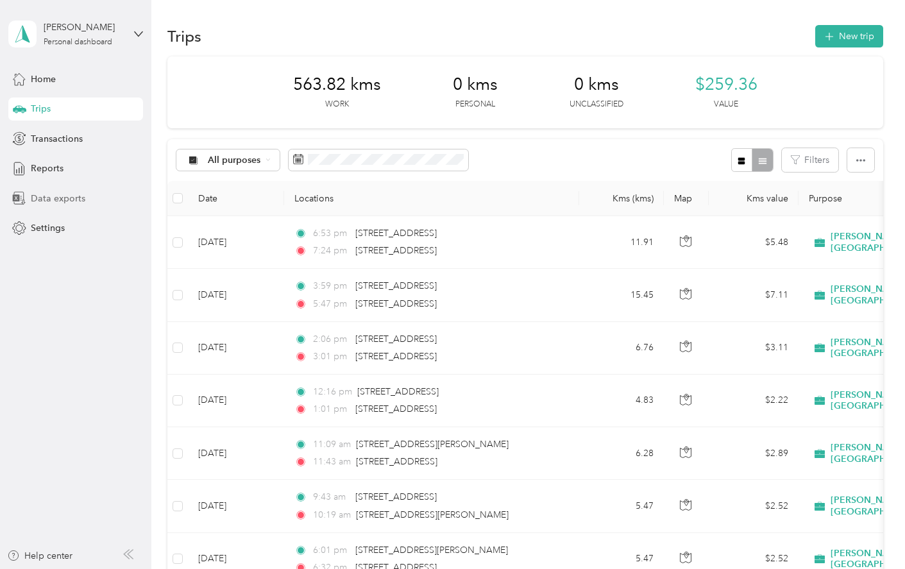
click at [78, 198] on span "Data exports" at bounding box center [58, 198] width 55 height 13
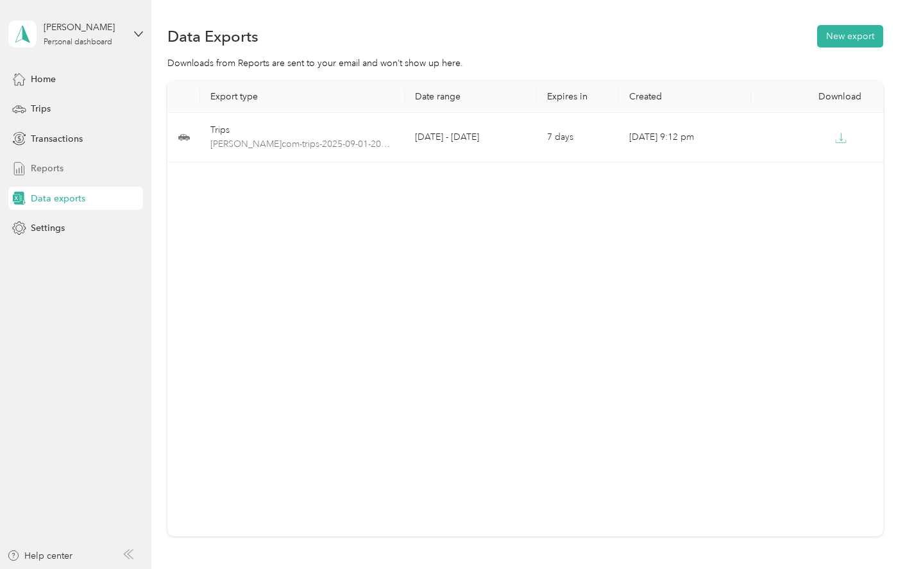
click at [78, 166] on div "Reports" at bounding box center [75, 168] width 135 height 23
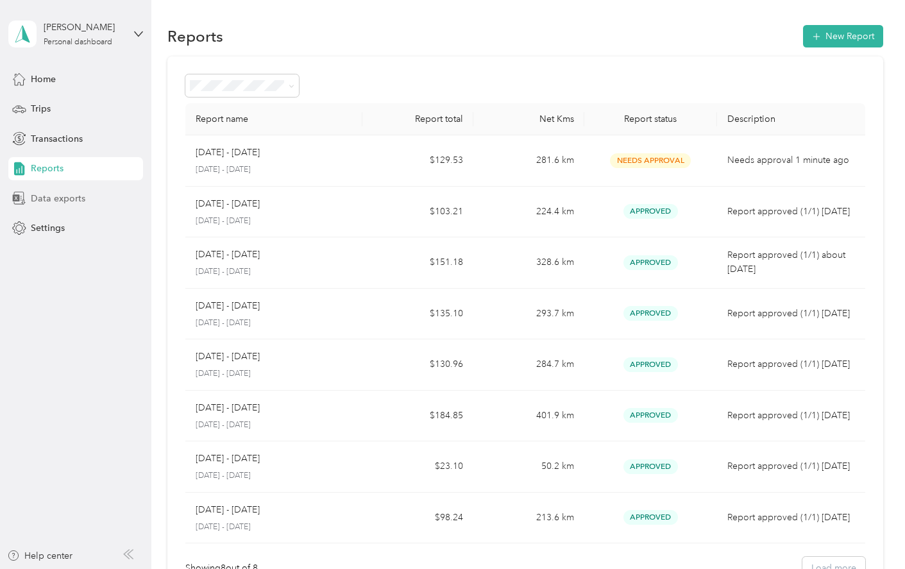
click at [60, 196] on span "Data exports" at bounding box center [58, 198] width 55 height 13
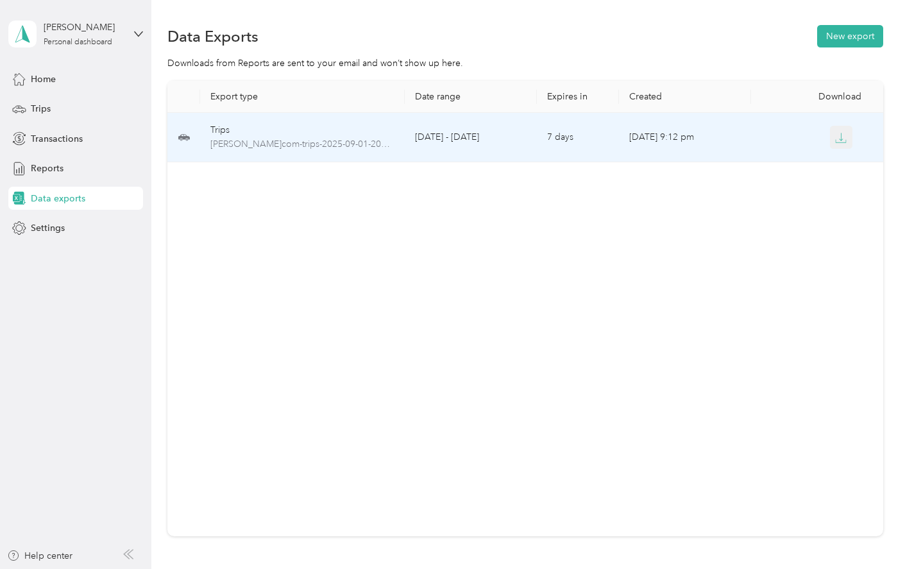
click at [839, 139] on icon "button" at bounding box center [841, 138] width 12 height 12
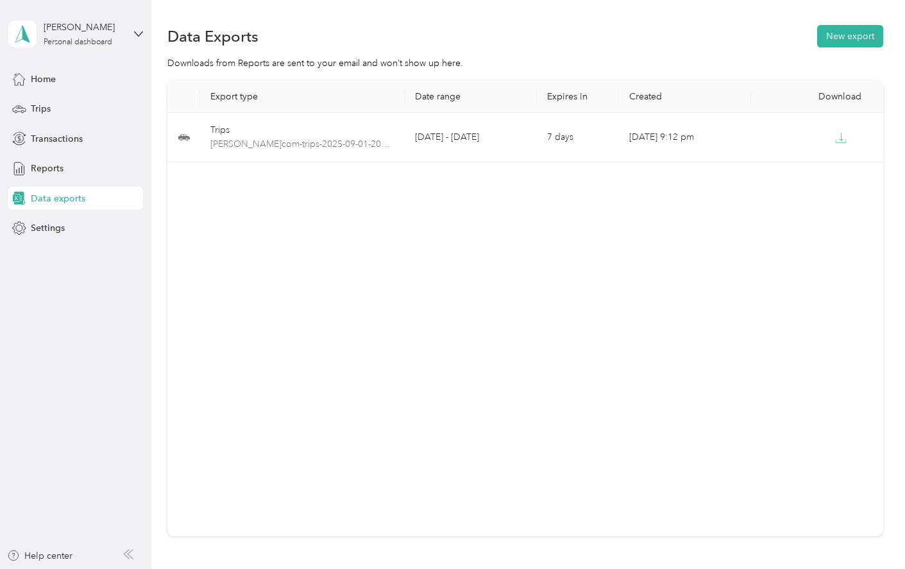
click at [227, 316] on div "Export type Date range Expires in Created Download Trips effiepapadopoulos-roge…" at bounding box center [525, 308] width 716 height 455
click at [96, 37] on div "[PERSON_NAME] Personal dashboard" at bounding box center [84, 34] width 80 height 26
click at [54, 108] on div "Log out" at bounding box center [179, 105] width 325 height 22
